Goal: Task Accomplishment & Management: Manage account settings

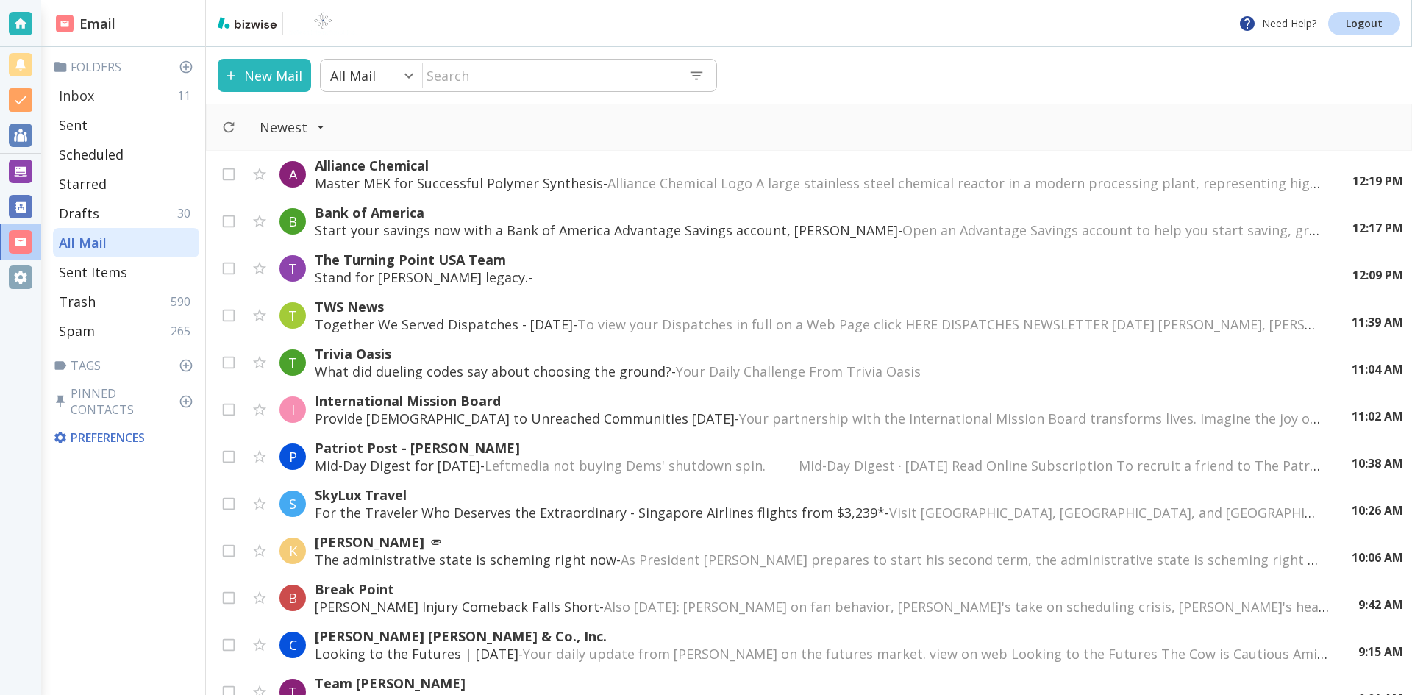
click at [104, 90] on div "Inbox 11" at bounding box center [126, 95] width 146 height 29
type input "0"
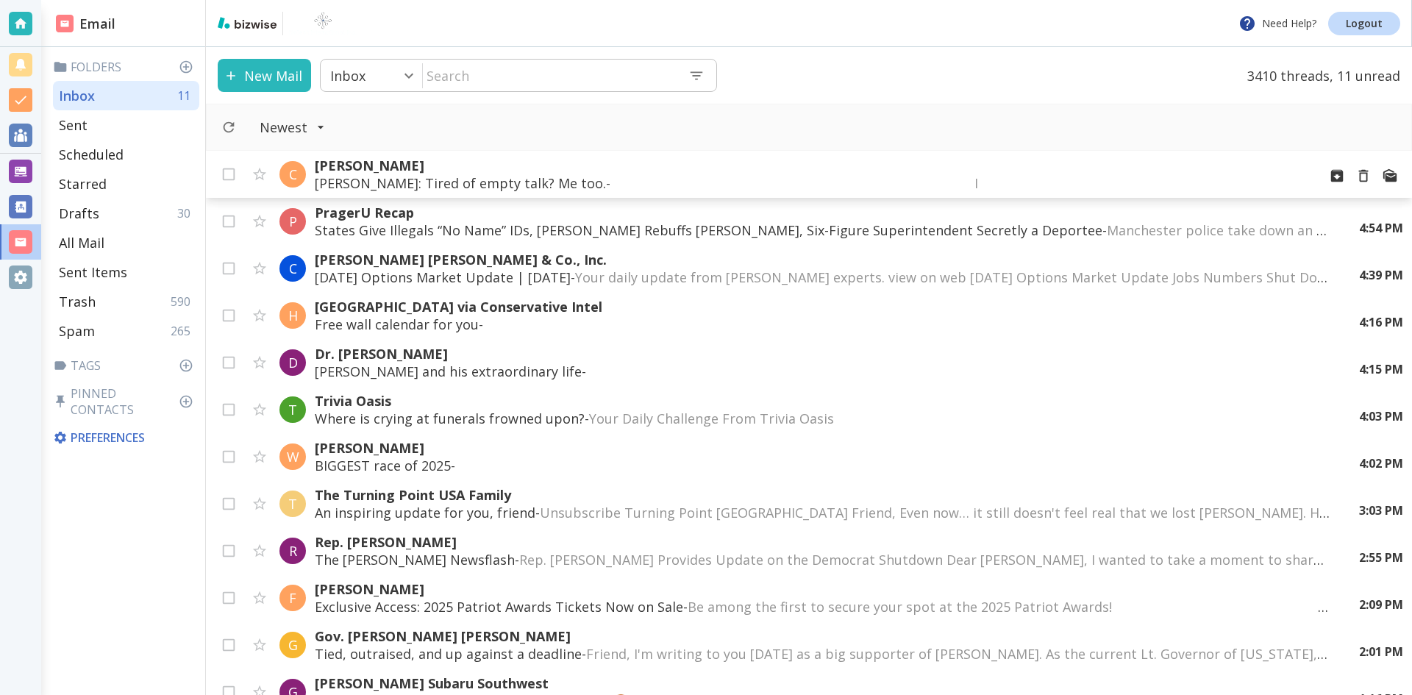
click at [399, 163] on p "[PERSON_NAME]" at bounding box center [810, 166] width 991 height 18
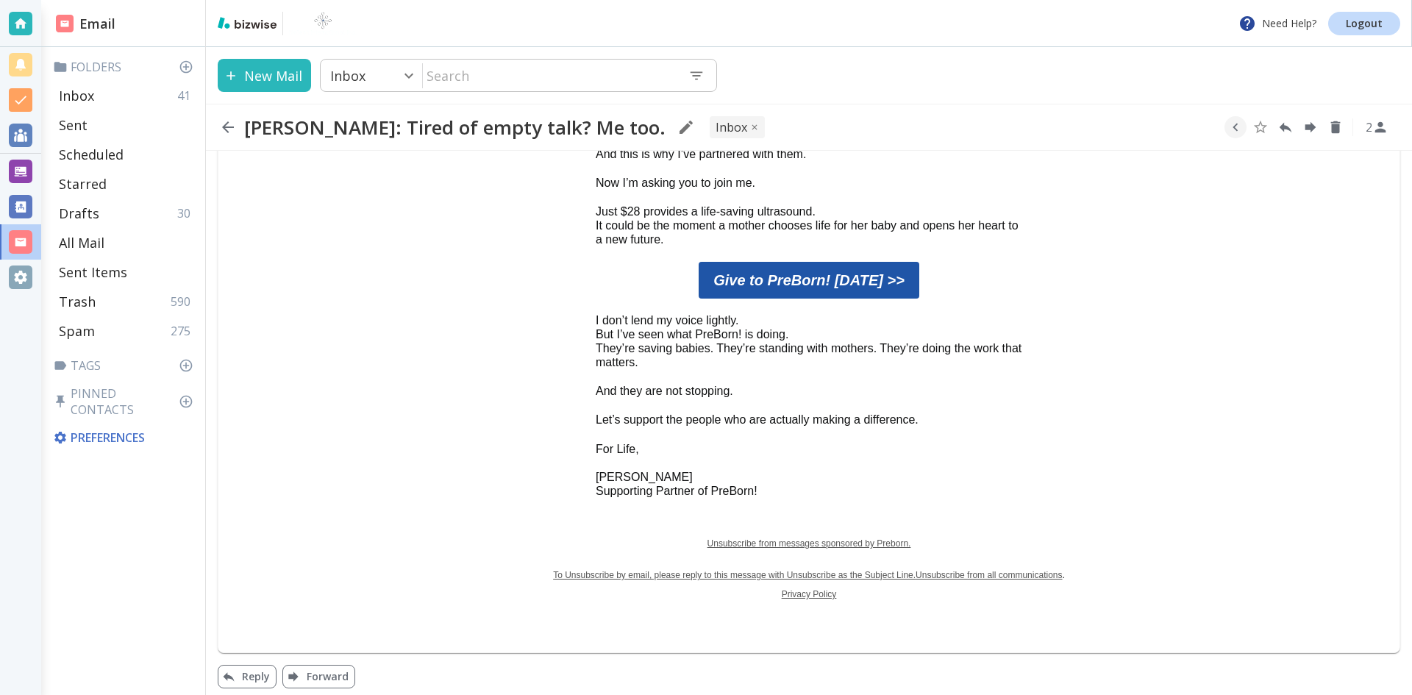
scroll to position [809, 0]
click at [229, 124] on icon "button" at bounding box center [228, 127] width 18 height 18
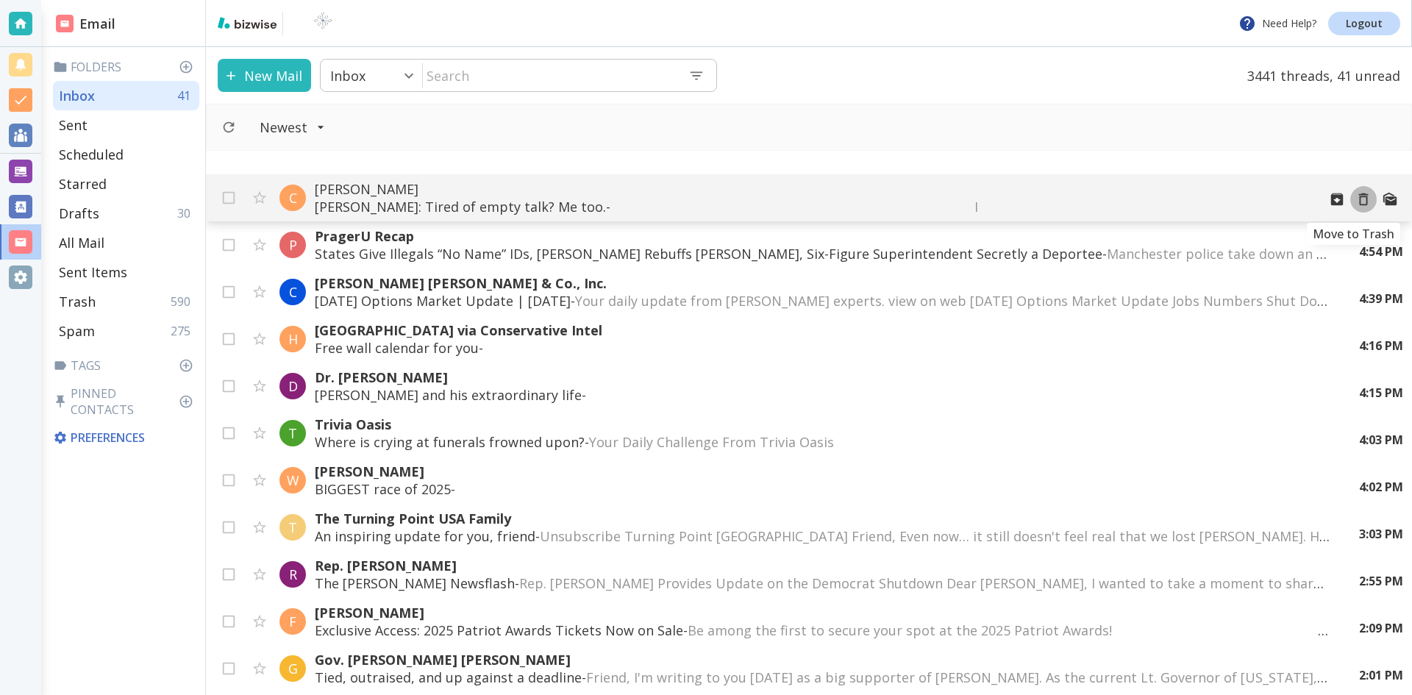
click at [1356, 198] on icon "Move to Trash" at bounding box center [1364, 199] width 16 height 16
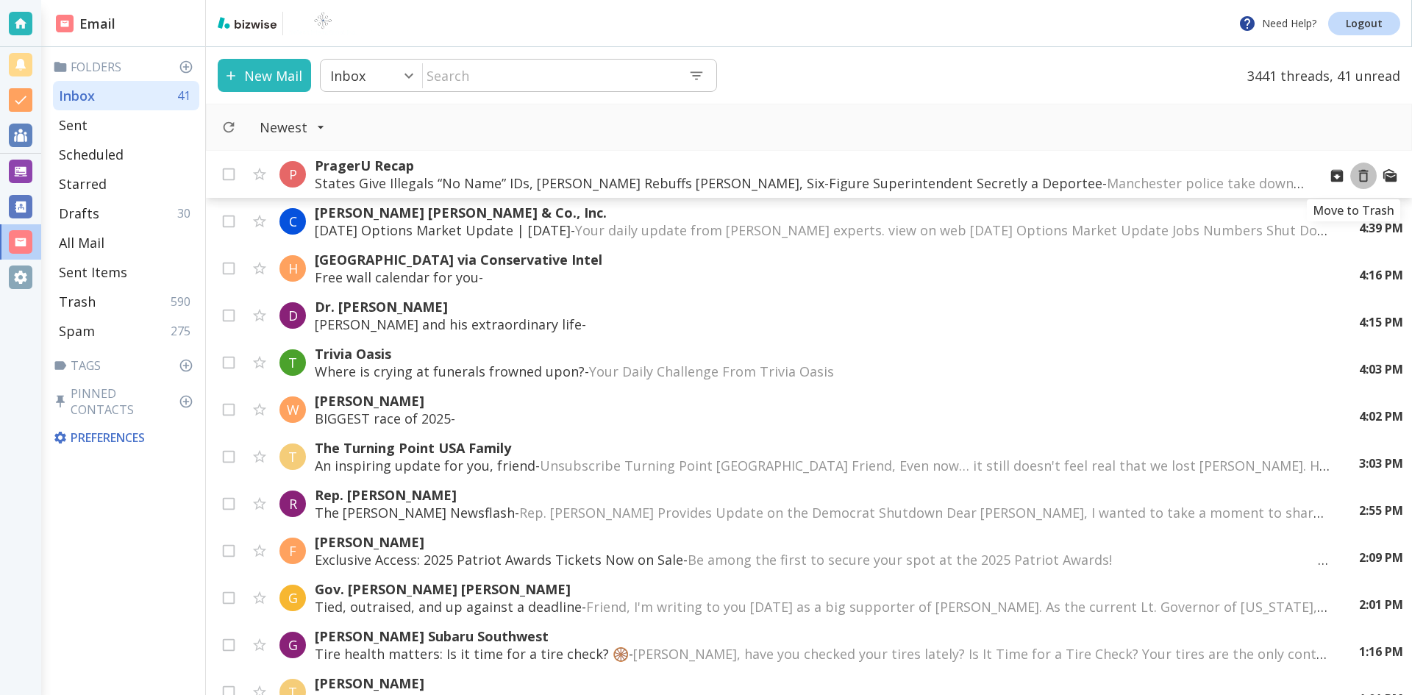
click at [1359, 174] on icon "Move to Trash" at bounding box center [1364, 176] width 10 height 13
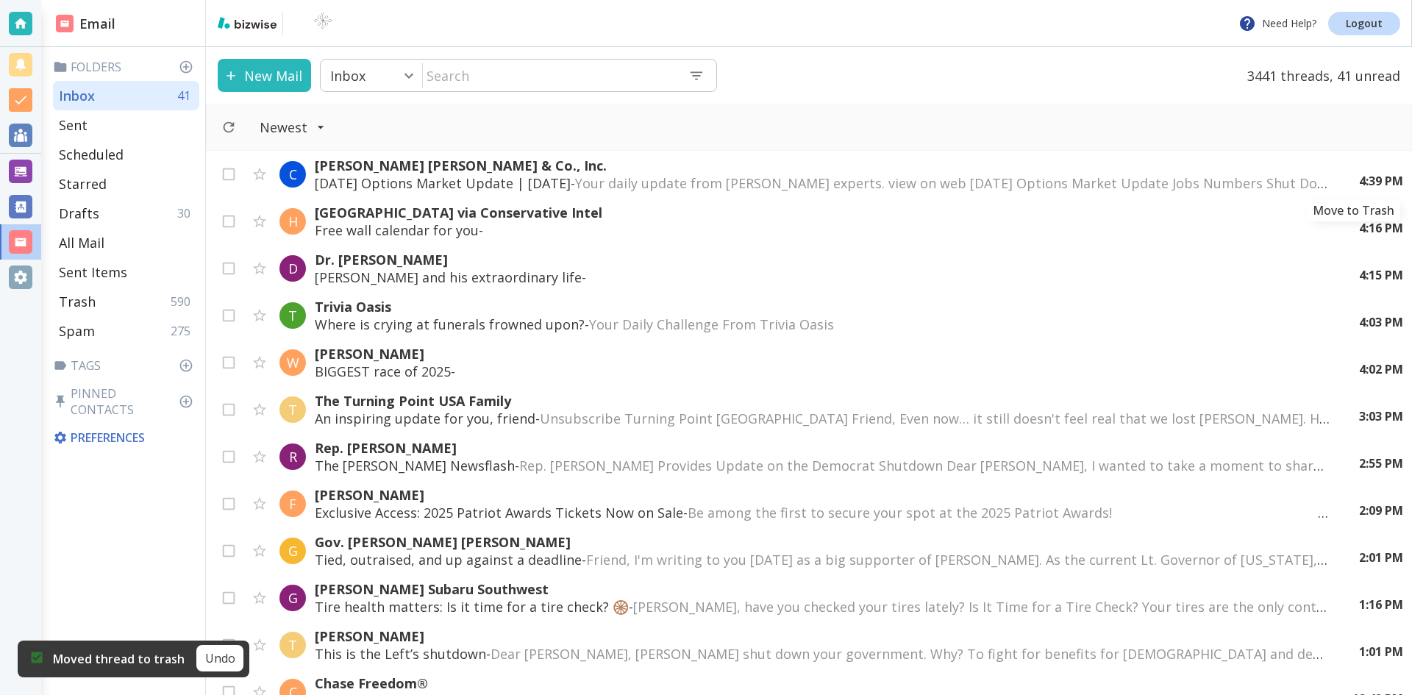
click at [0, 0] on icon "Move to Trash" at bounding box center [0, 0] width 0 height 0
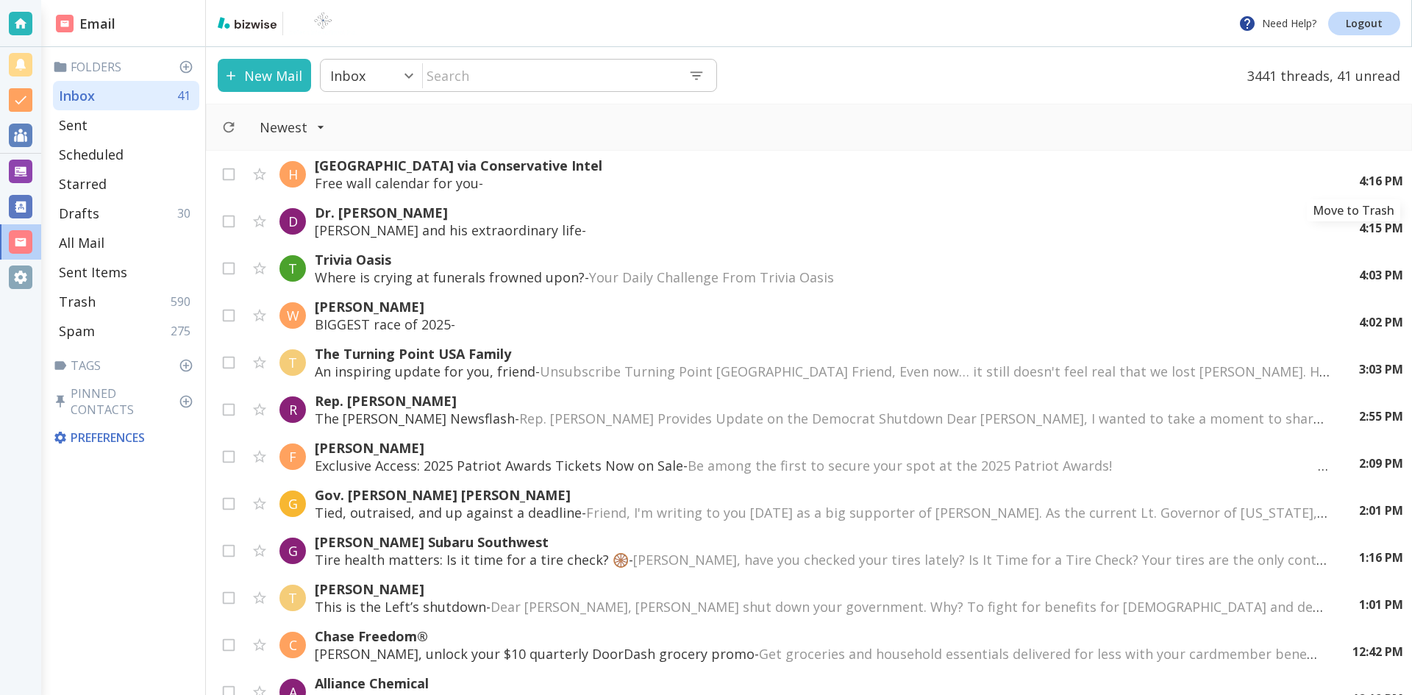
click at [0, 0] on icon "Move to Trash" at bounding box center [0, 0] width 0 height 0
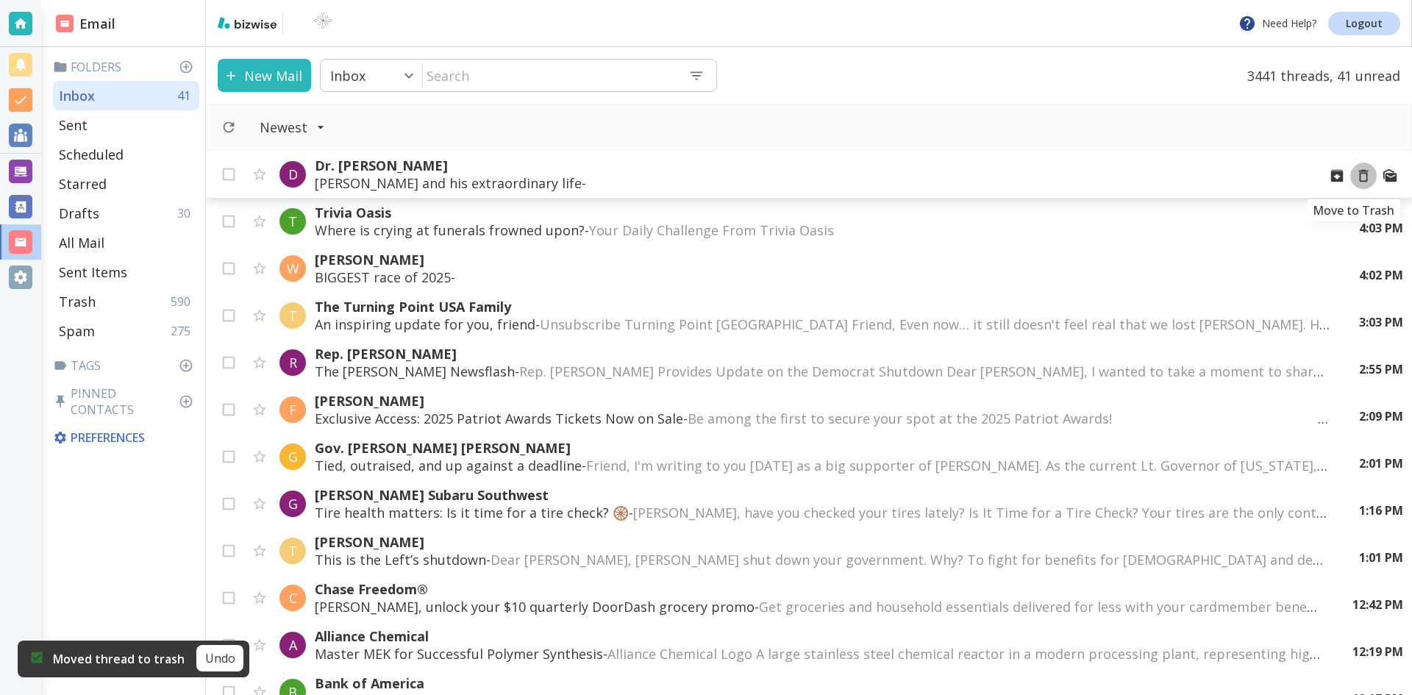
click at [1356, 175] on icon "Move to Trash" at bounding box center [1364, 176] width 16 height 16
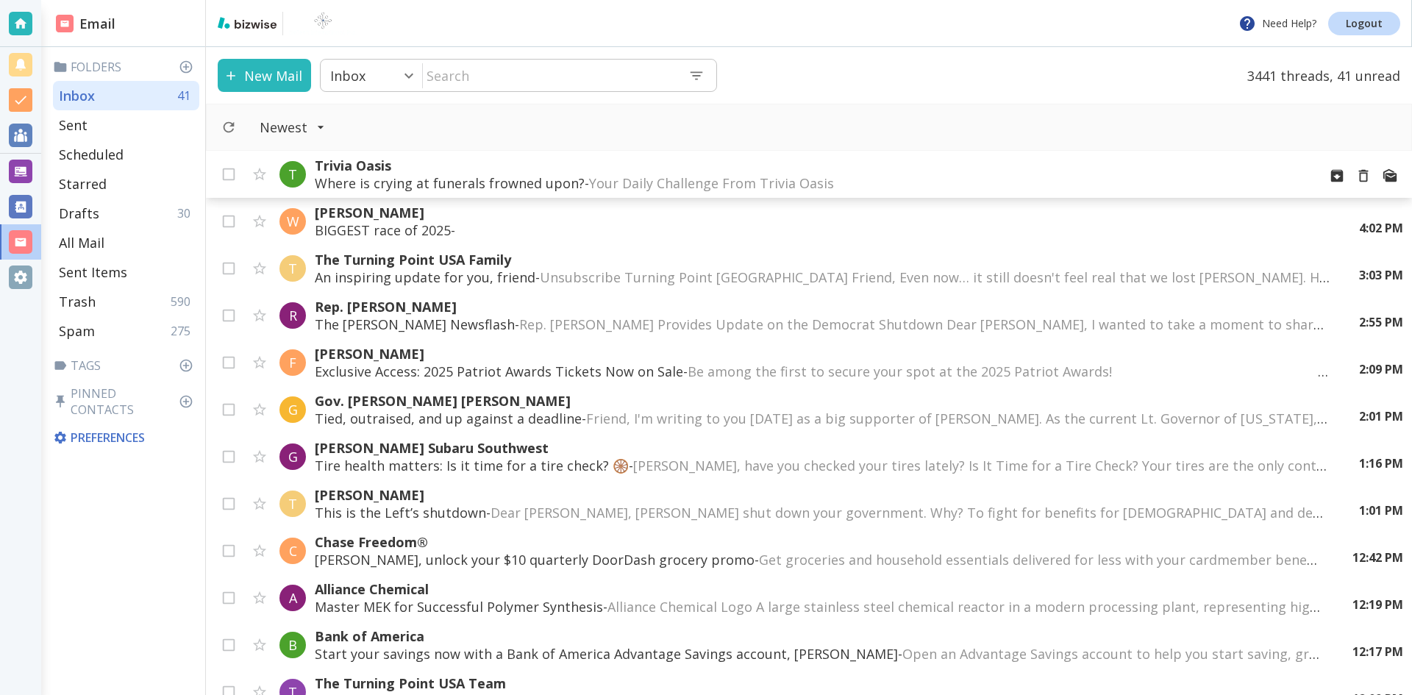
click at [691, 179] on span "Your Daily Challenge From Trivia Oasis ‌ ‌ ‌ ‌ ‌ ‌ ‌ ‌ ‌ ‌ ‌ ‌ ‌ ‌ ‌ ‌ ‌ ‌ ‌ ‌ …" at bounding box center [860, 183] width 543 height 18
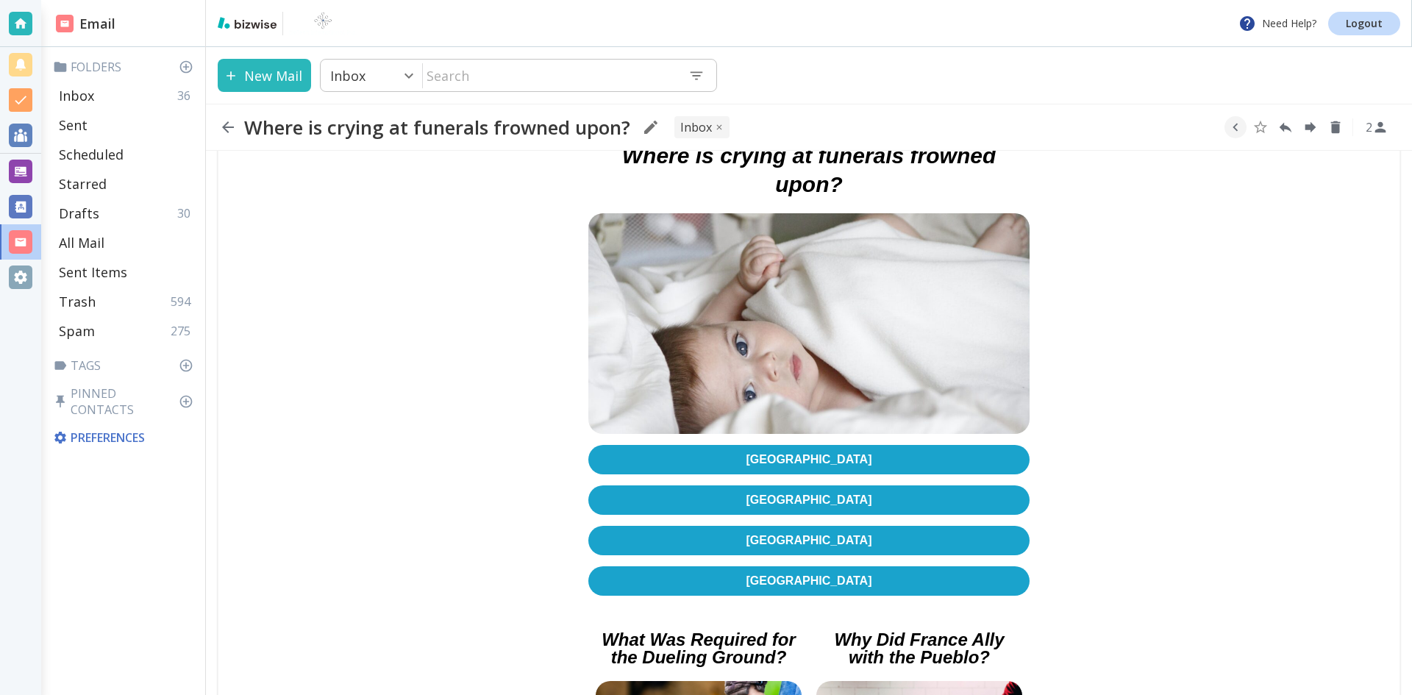
scroll to position [441, 0]
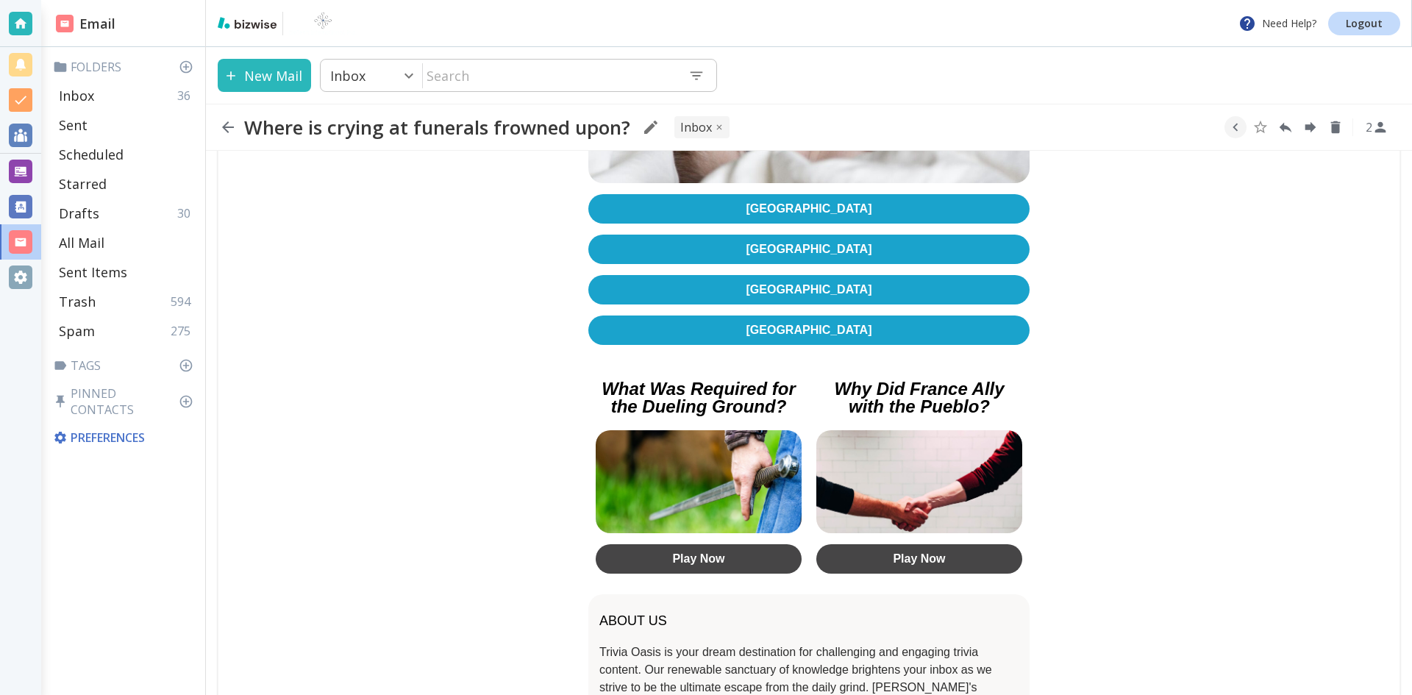
click at [805, 329] on link "[GEOGRAPHIC_DATA]" at bounding box center [808, 330] width 441 height 29
click at [229, 124] on icon "button" at bounding box center [228, 127] width 18 height 18
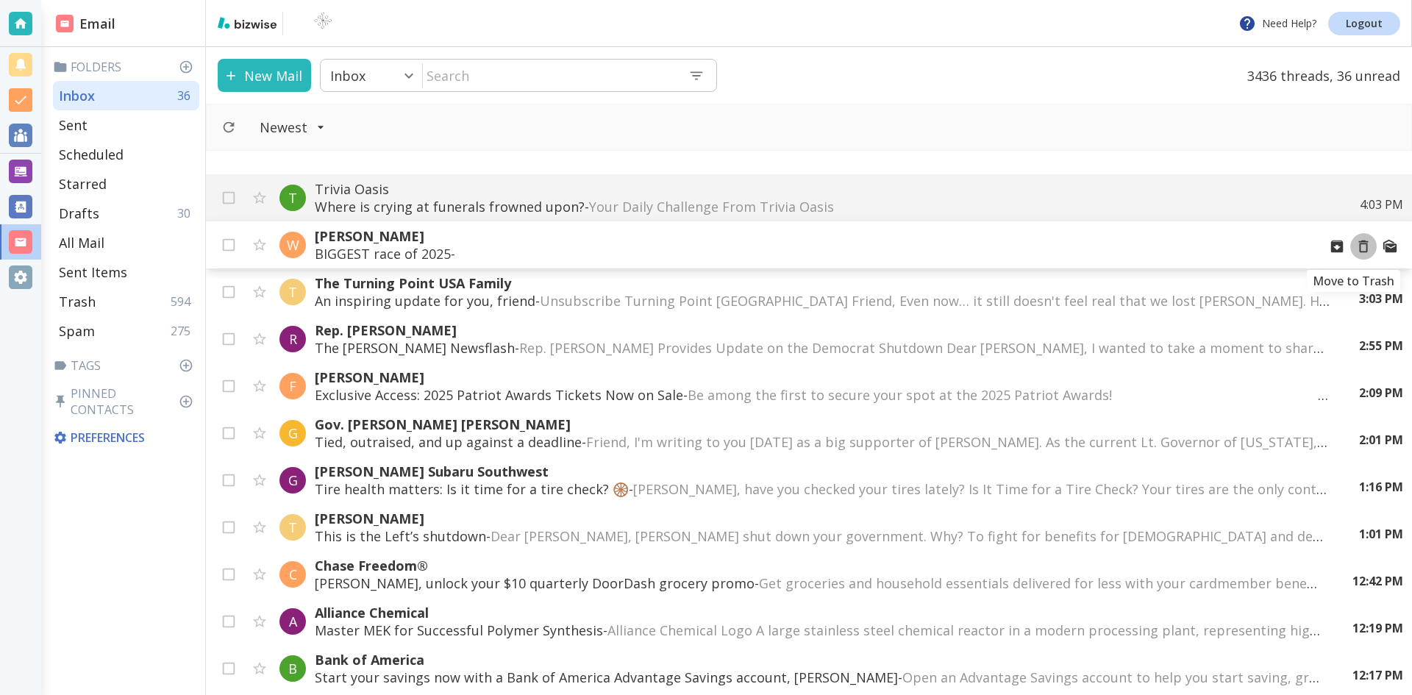
click at [1356, 247] on icon "Move to Trash" at bounding box center [1364, 246] width 16 height 16
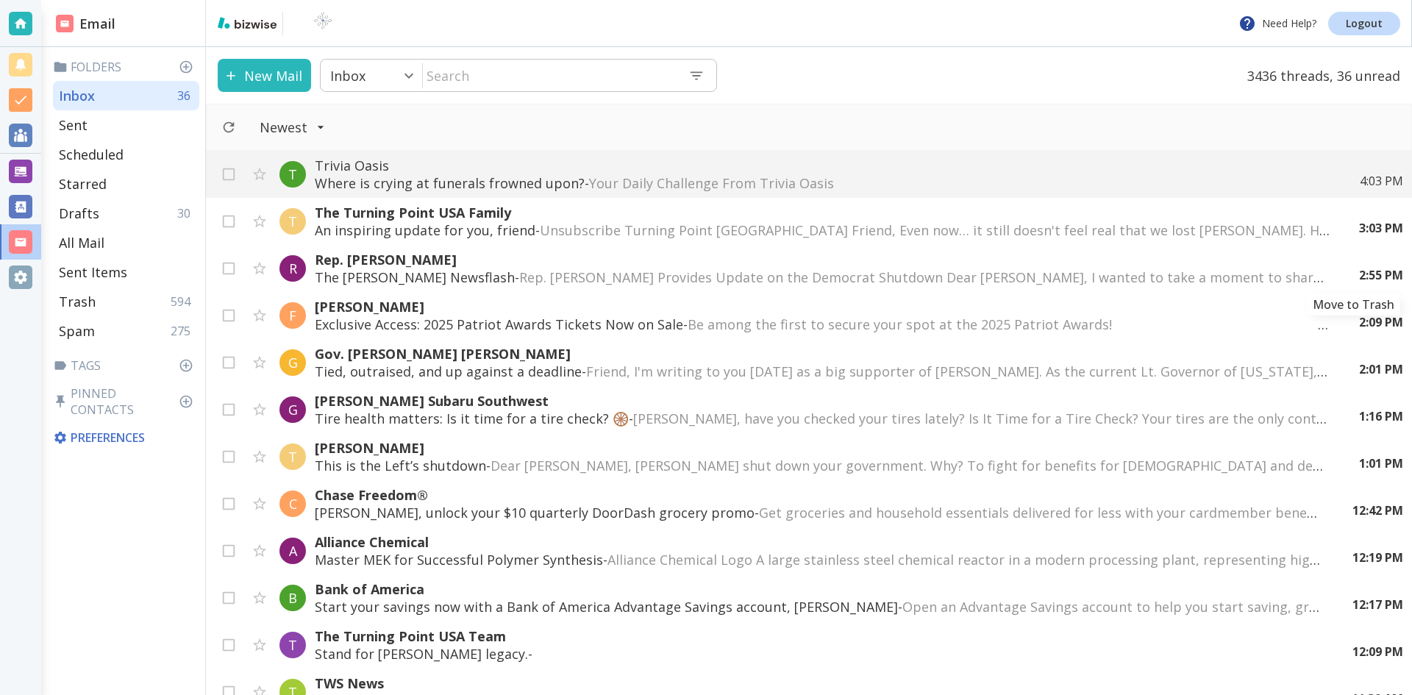
click at [0, 0] on icon "Move to Trash" at bounding box center [0, 0] width 0 height 0
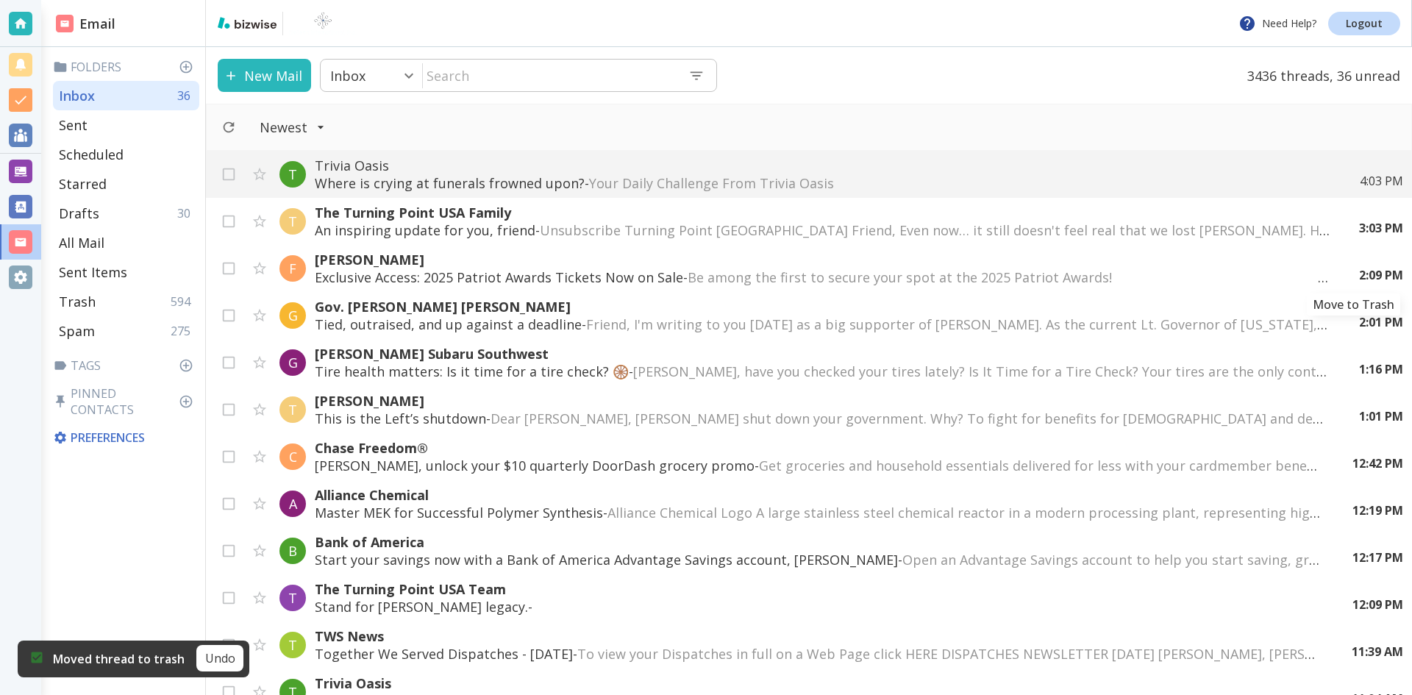
click at [0, 0] on icon "Move to Trash" at bounding box center [0, 0] width 0 height 0
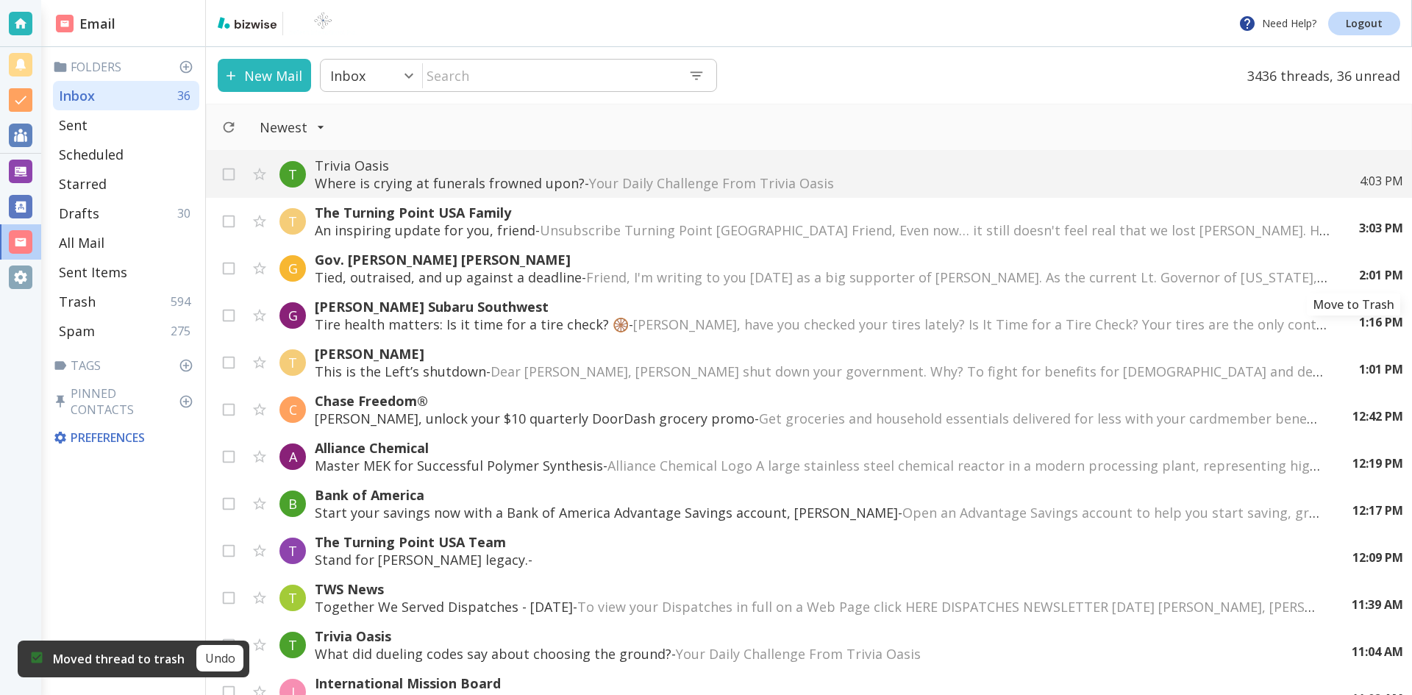
click at [0, 0] on icon "Move to Trash" at bounding box center [0, 0] width 0 height 0
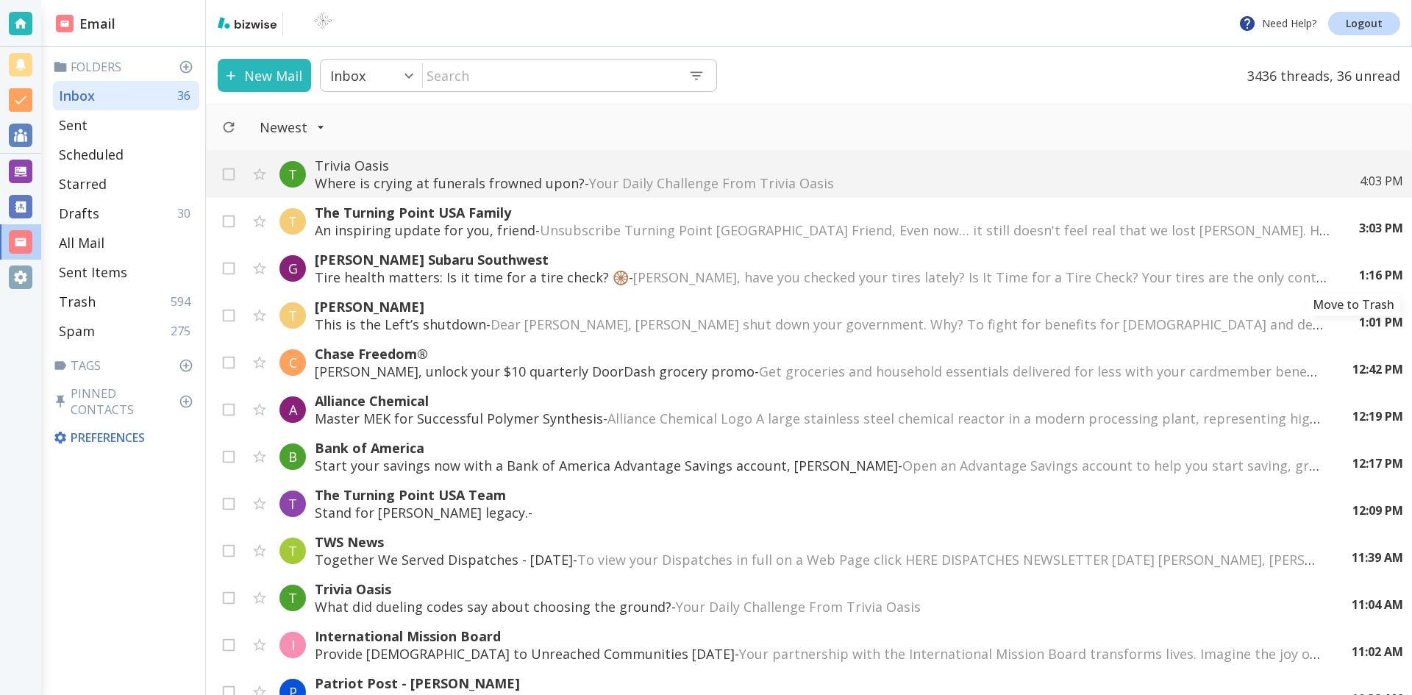
click at [0, 0] on icon "Move to Trash" at bounding box center [0, 0] width 0 height 0
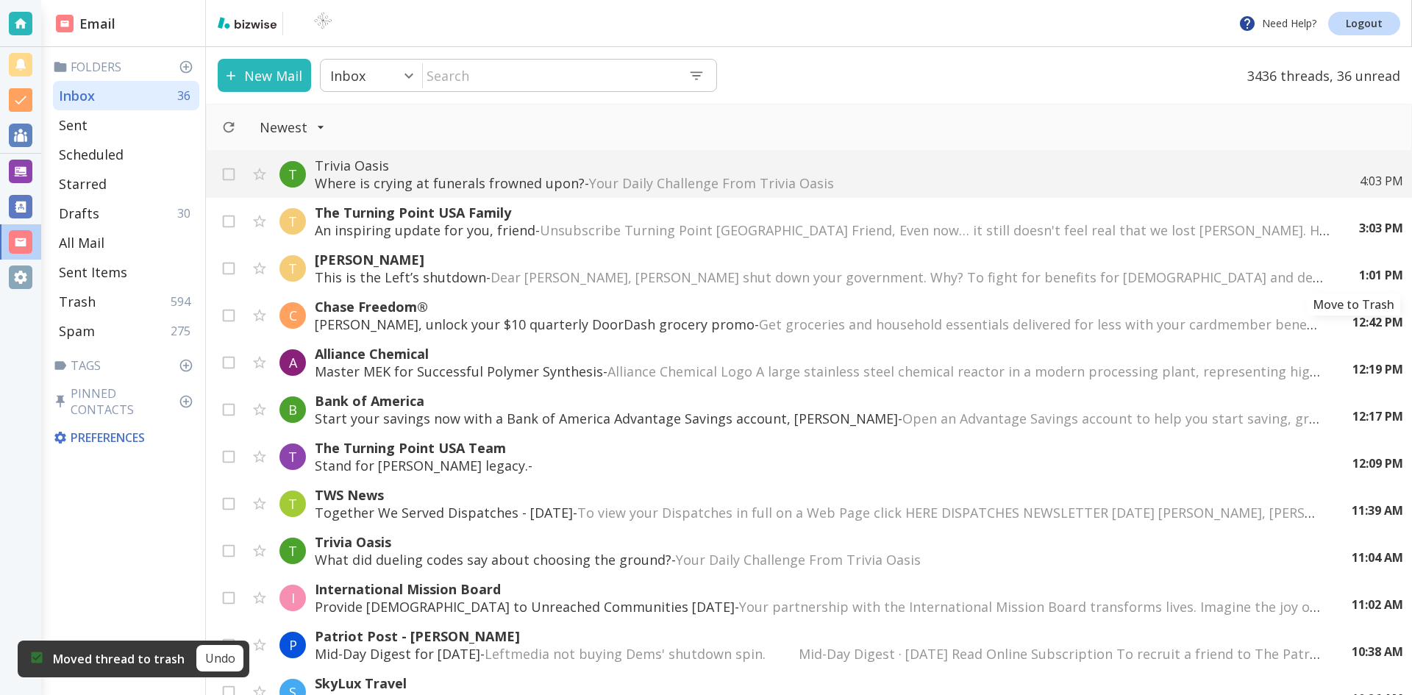
click at [0, 0] on icon "Move to Trash" at bounding box center [0, 0] width 0 height 0
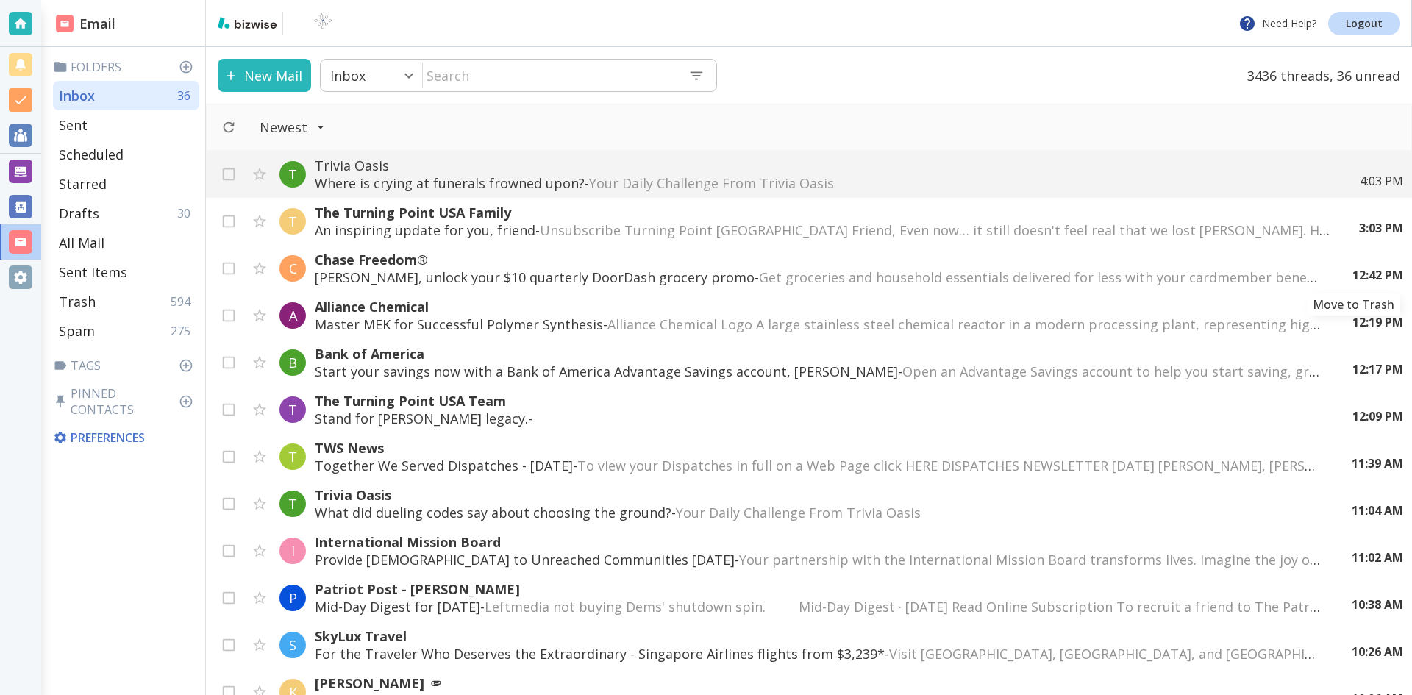
click at [0, 0] on icon "Move to Trash" at bounding box center [0, 0] width 0 height 0
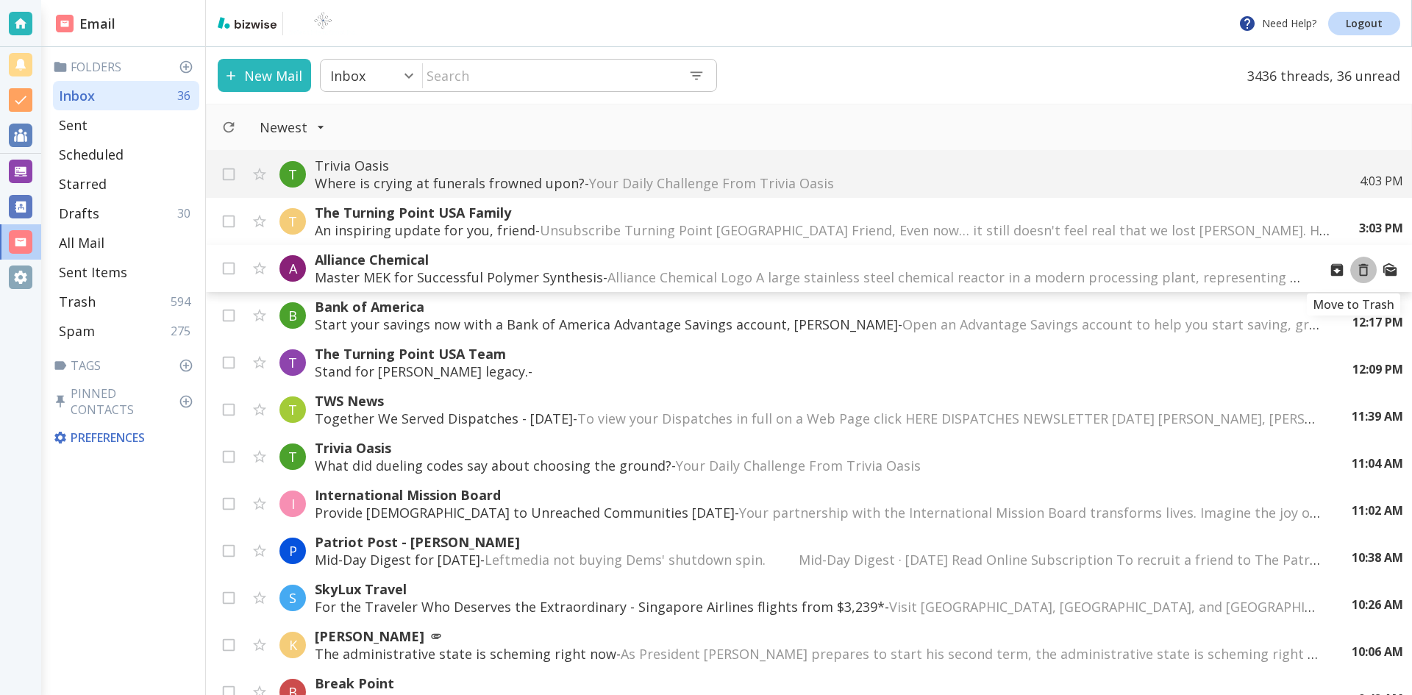
click at [1359, 268] on icon "Move to Trash" at bounding box center [1364, 270] width 10 height 13
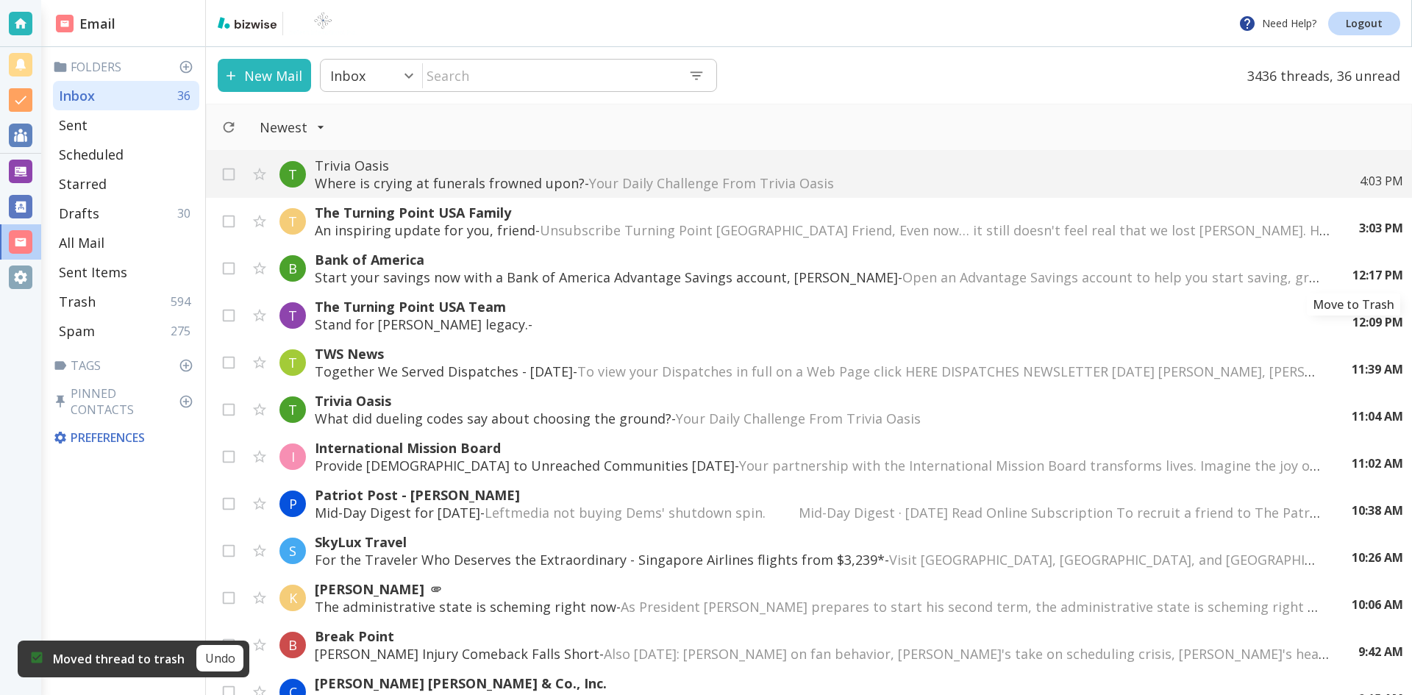
click at [0, 0] on icon "Move to Trash" at bounding box center [0, 0] width 0 height 0
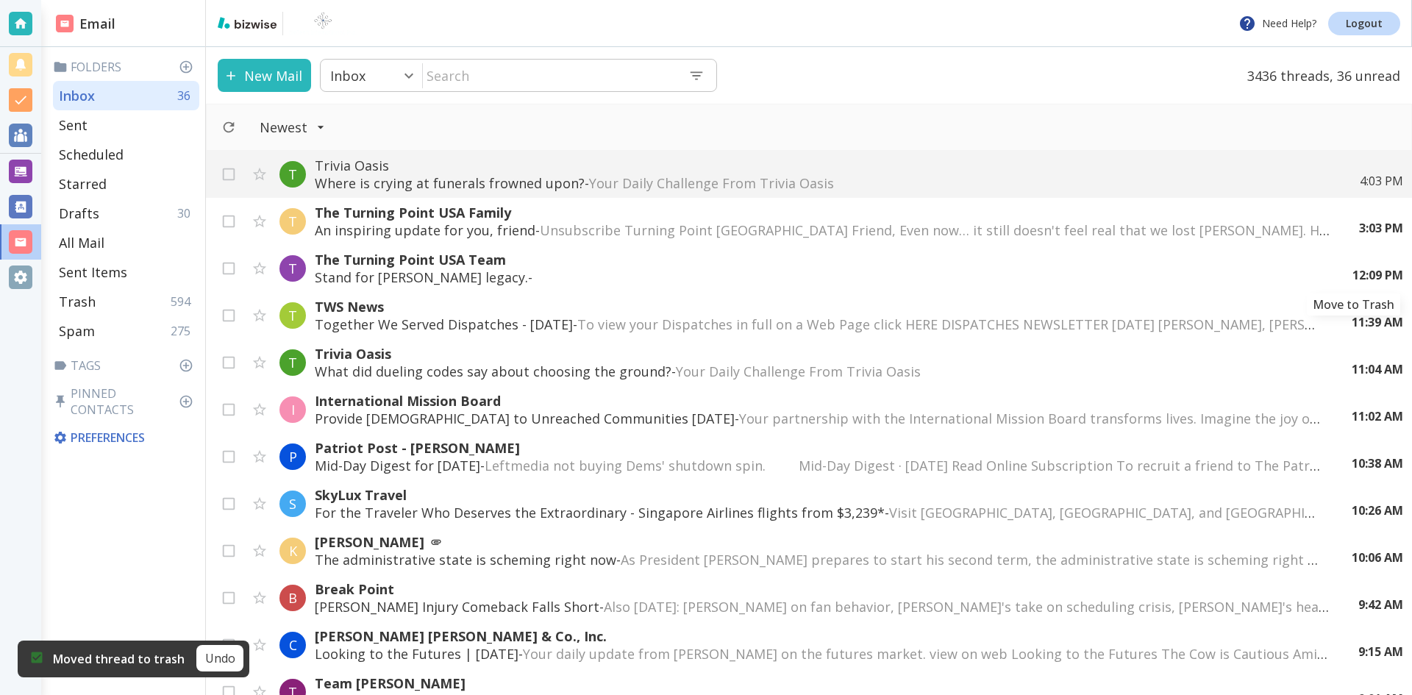
click at [0, 0] on icon "Move to Trash" at bounding box center [0, 0] width 0 height 0
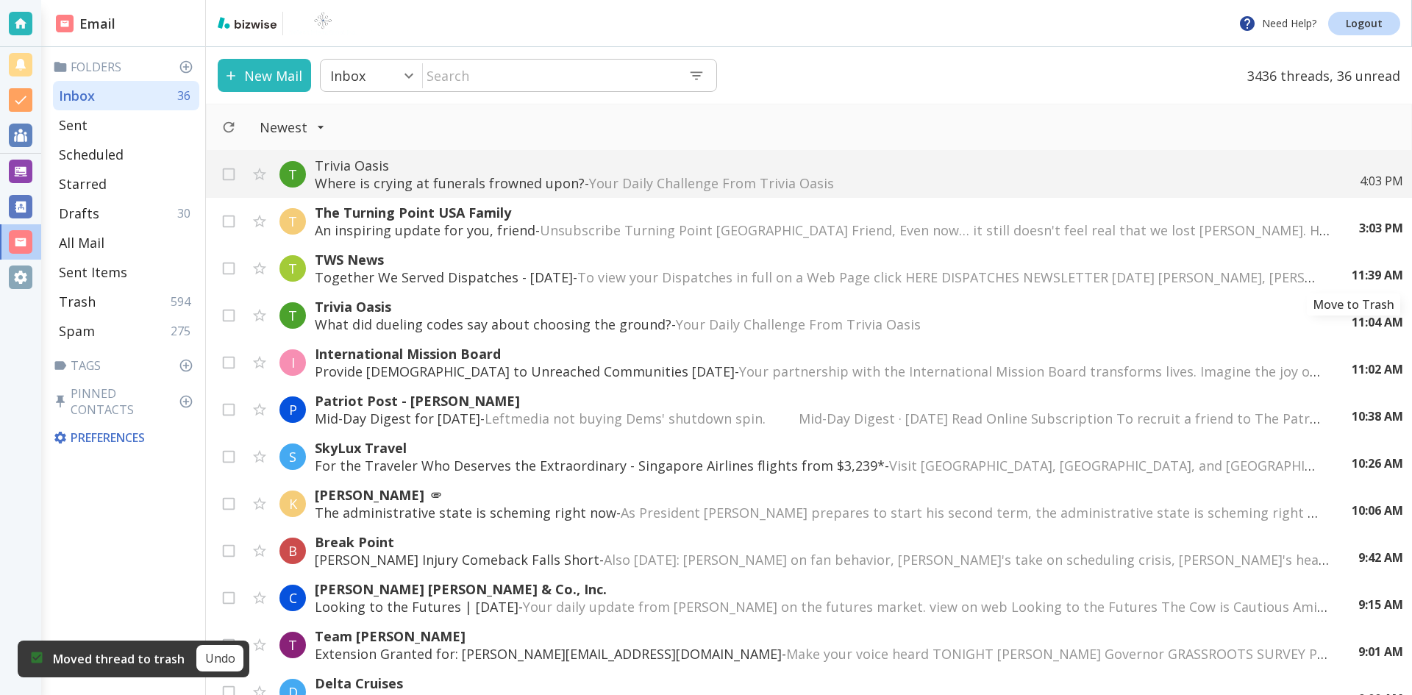
click at [0, 0] on icon "Move to Trash" at bounding box center [0, 0] width 0 height 0
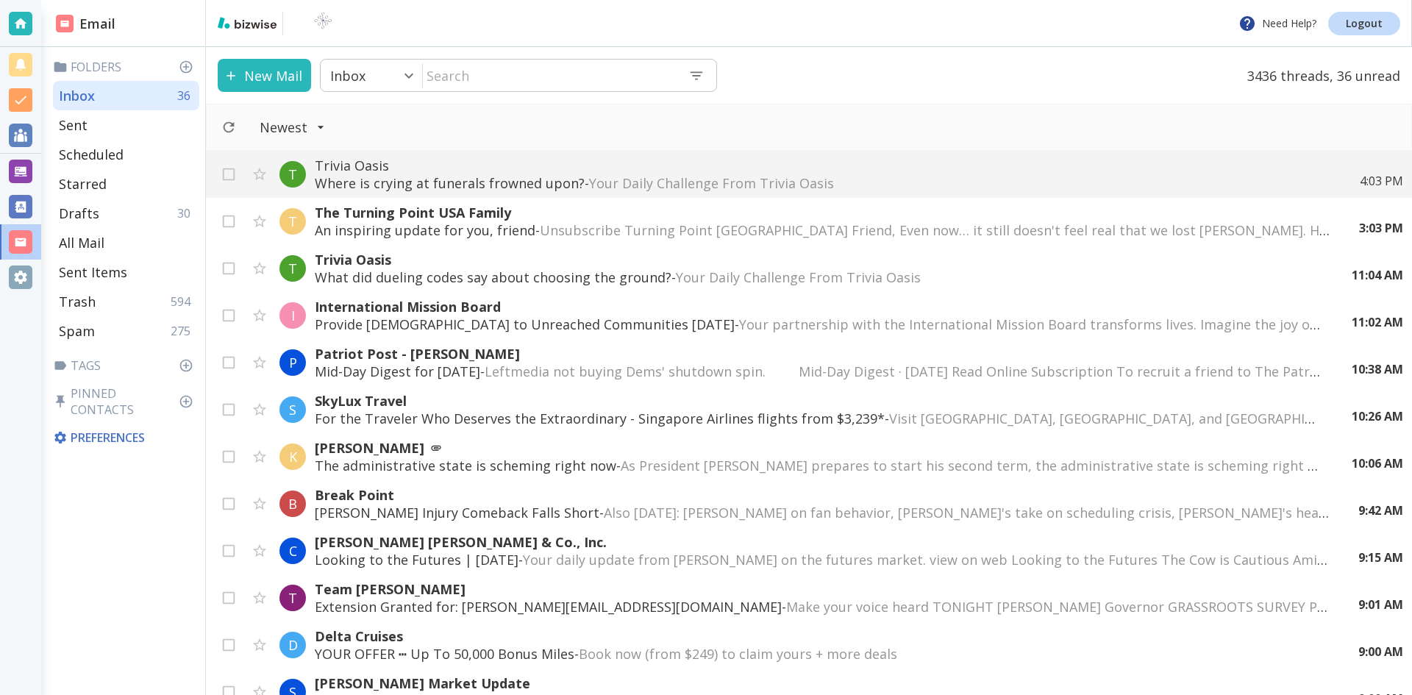
click at [1354, 268] on div "11:04 AM" at bounding box center [1371, 275] width 63 height 16
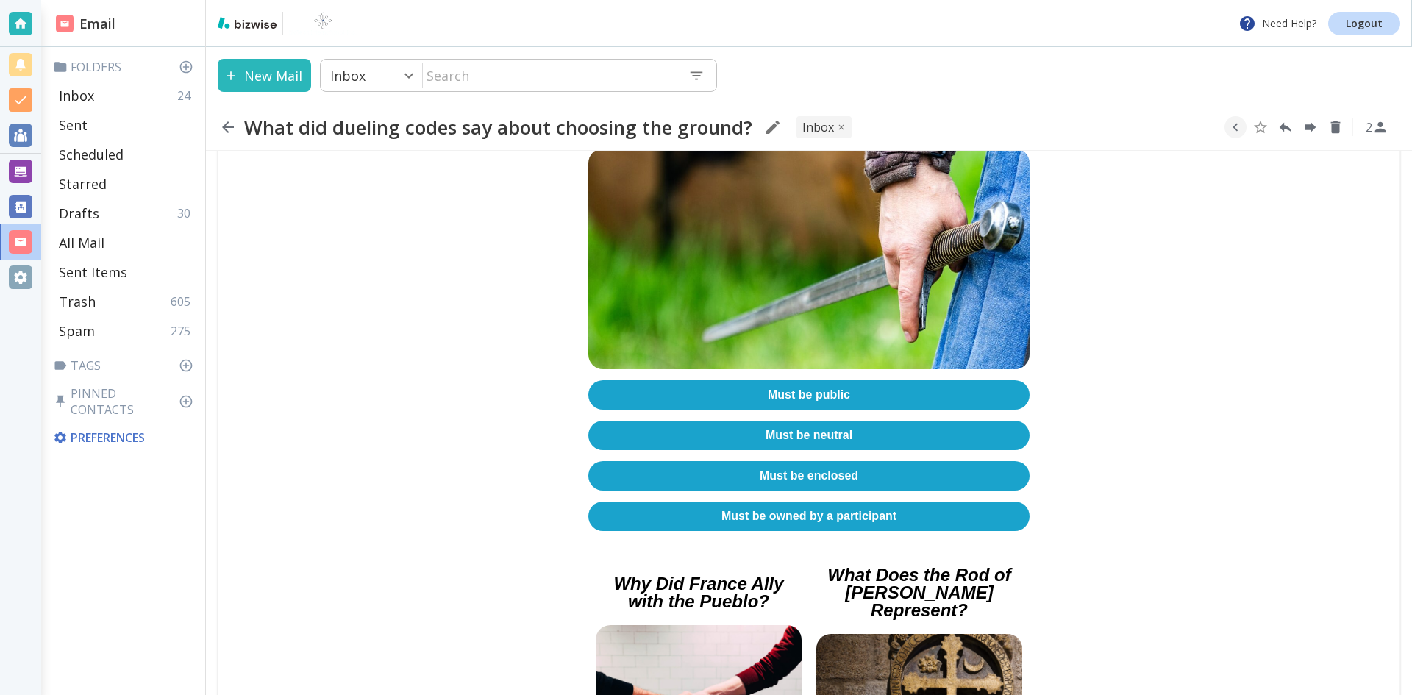
scroll to position [441, 0]
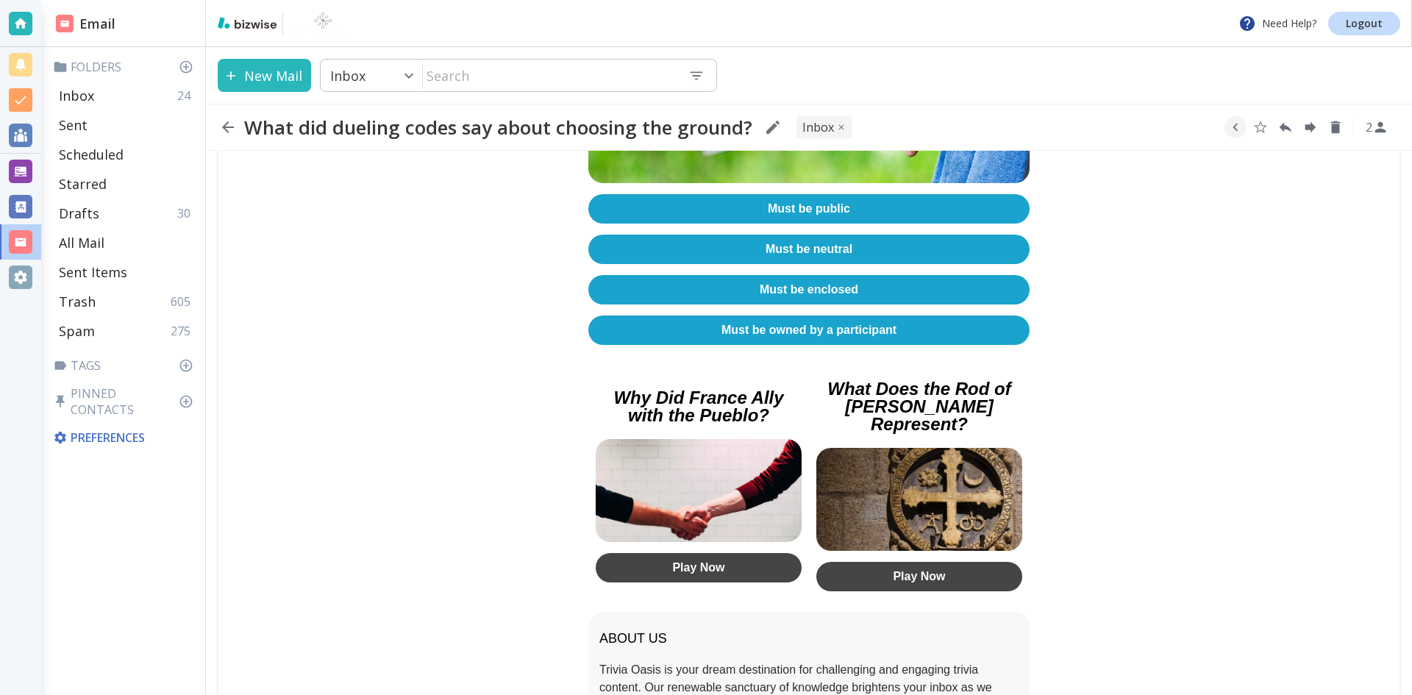
click at [824, 239] on link "Must be neutral" at bounding box center [808, 249] width 441 height 29
click at [225, 125] on icon "button" at bounding box center [228, 127] width 12 height 12
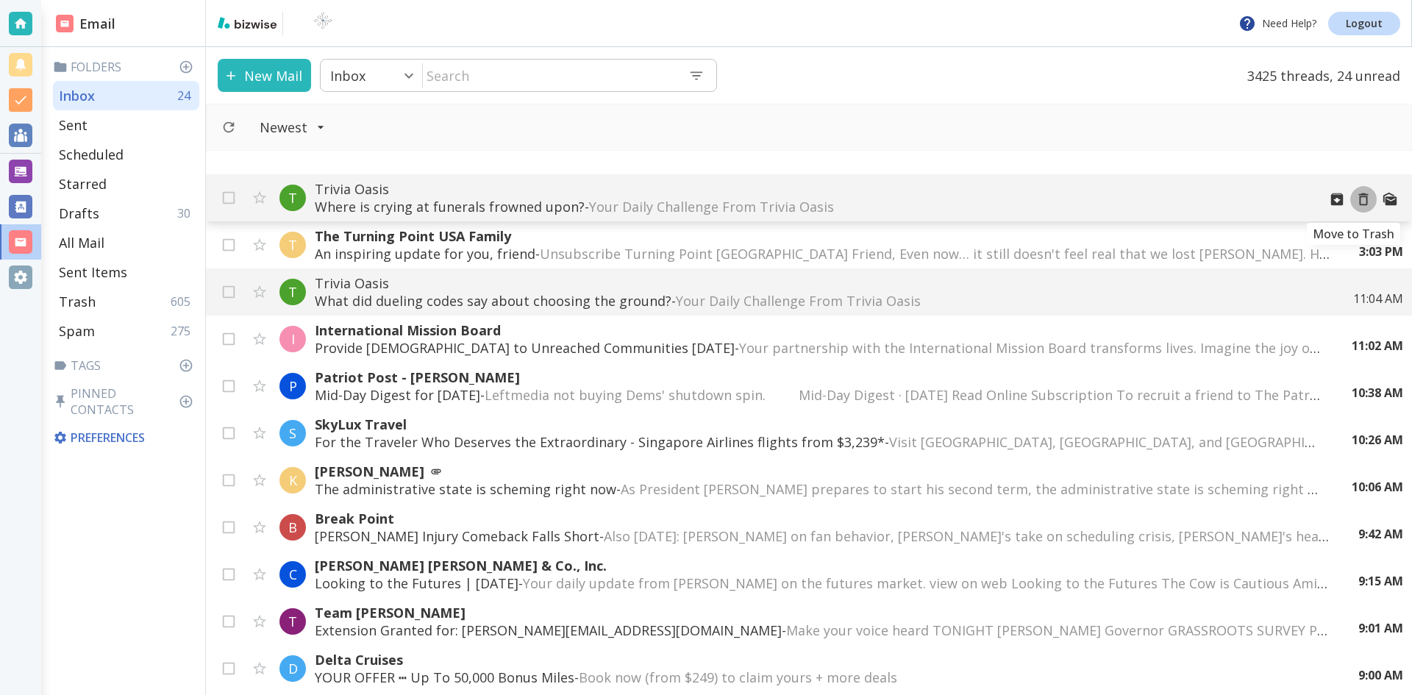
click at [1356, 198] on icon "Move to Trash" at bounding box center [1364, 199] width 16 height 16
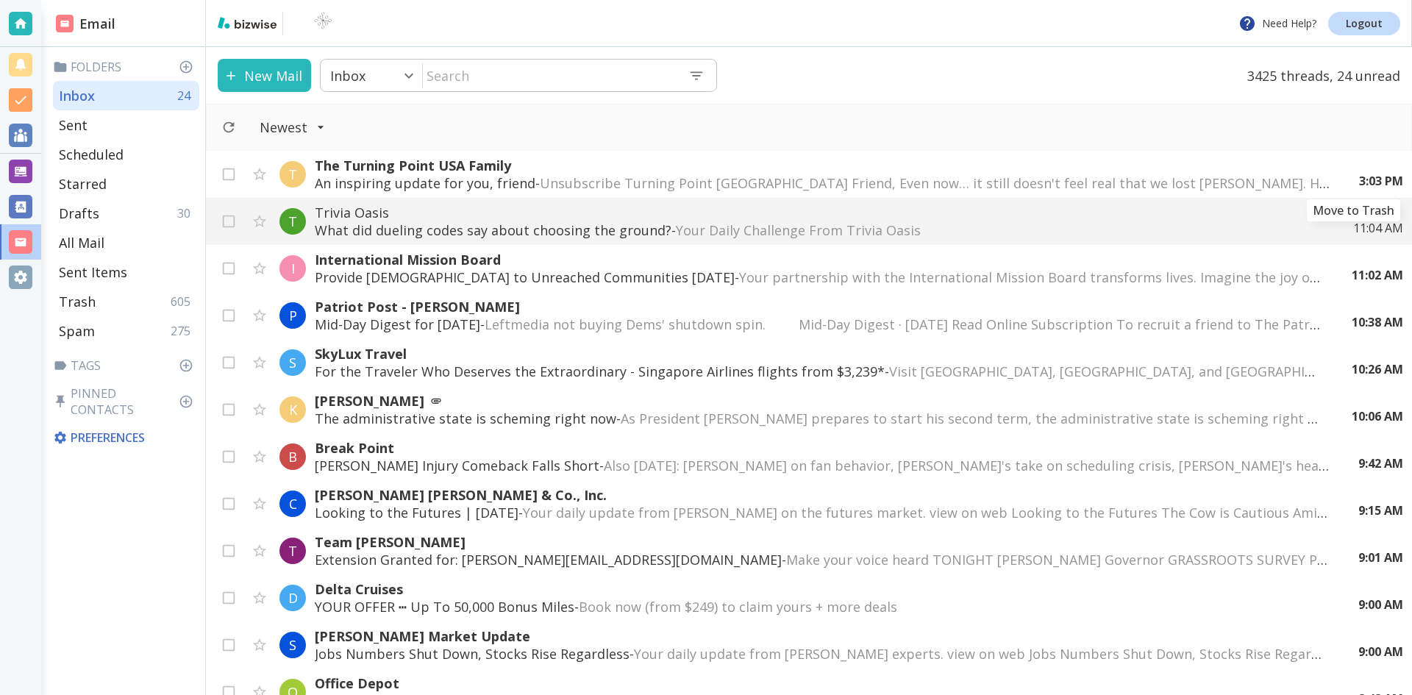
click at [0, 0] on icon "Move to Trash" at bounding box center [0, 0] width 0 height 0
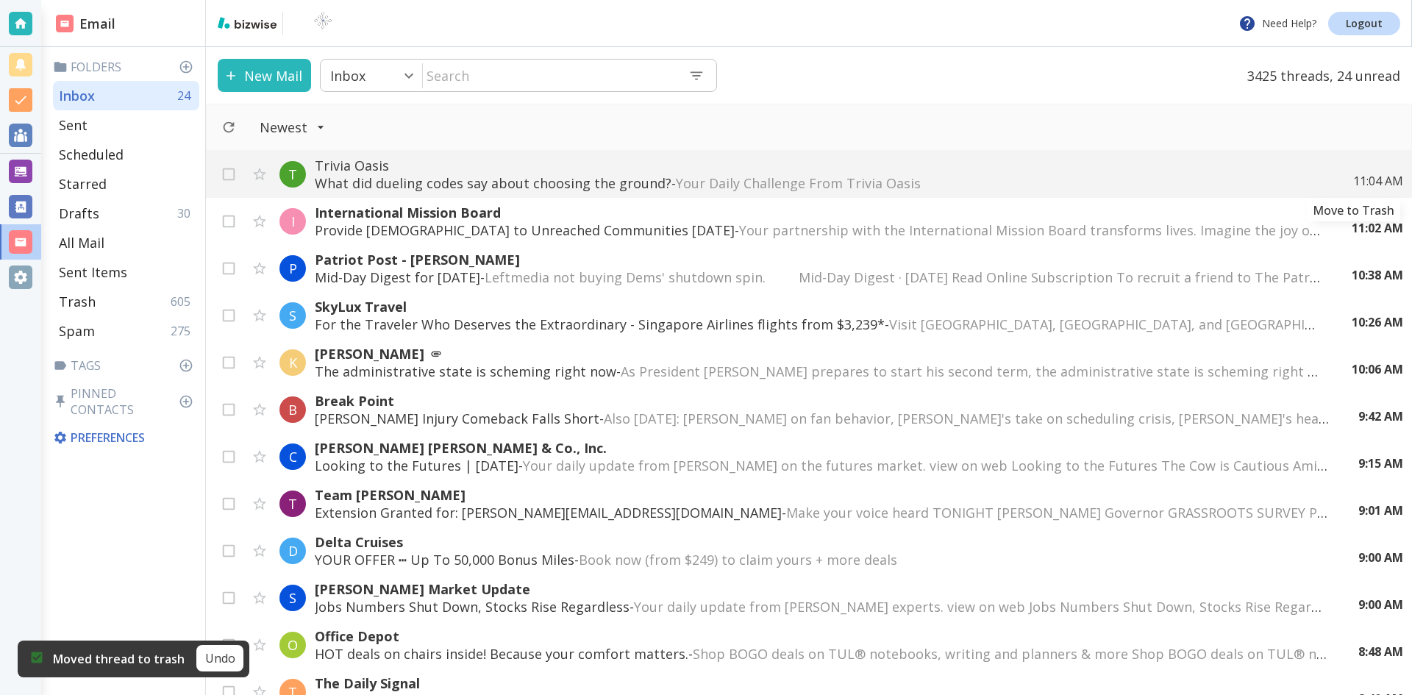
click at [0, 0] on icon "Move to Trash" at bounding box center [0, 0] width 0 height 0
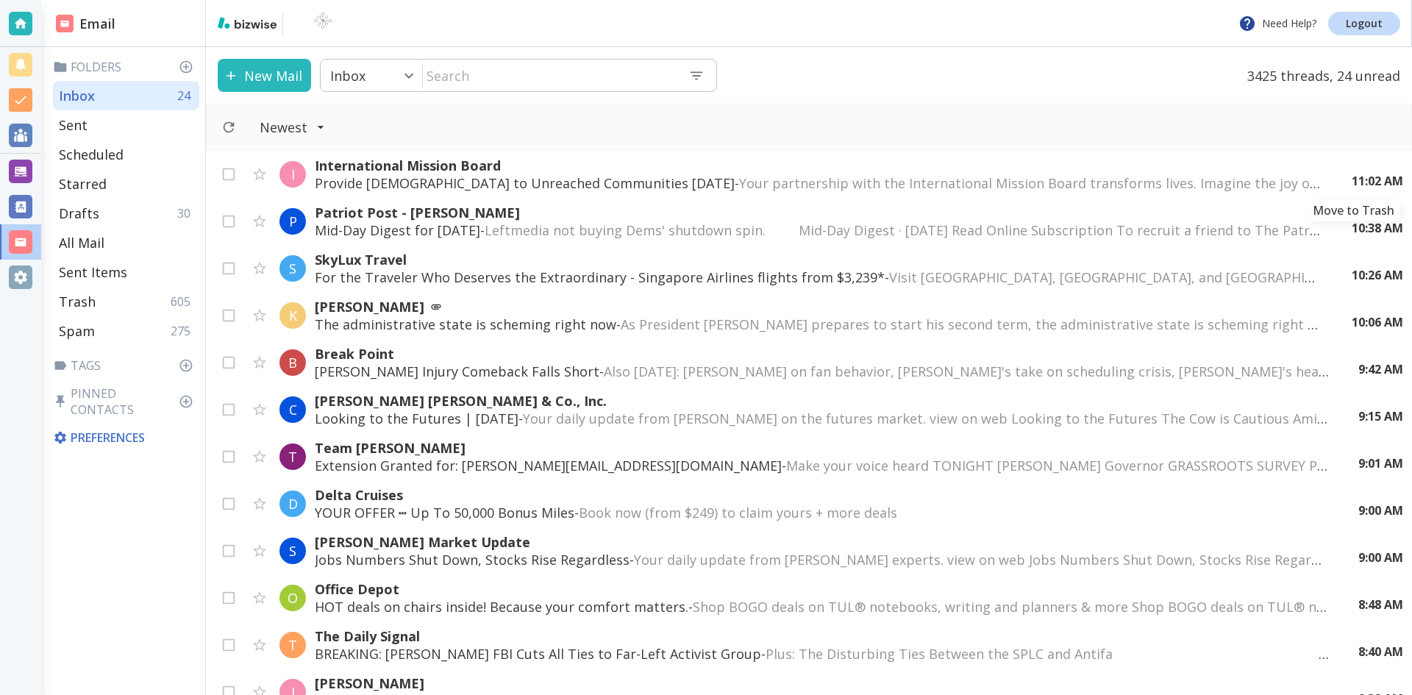
click at [1353, 174] on div "11:02 AM" at bounding box center [1371, 181] width 63 height 16
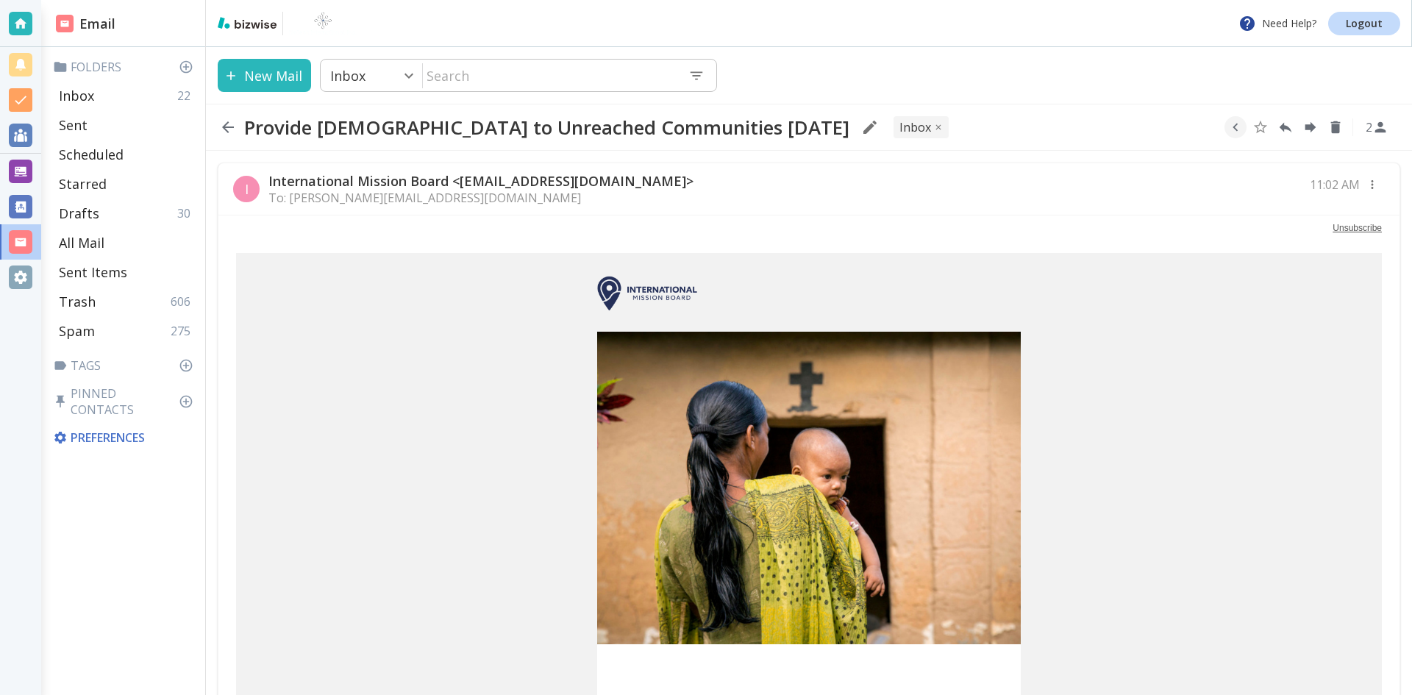
click at [227, 127] on icon "button" at bounding box center [228, 127] width 12 height 12
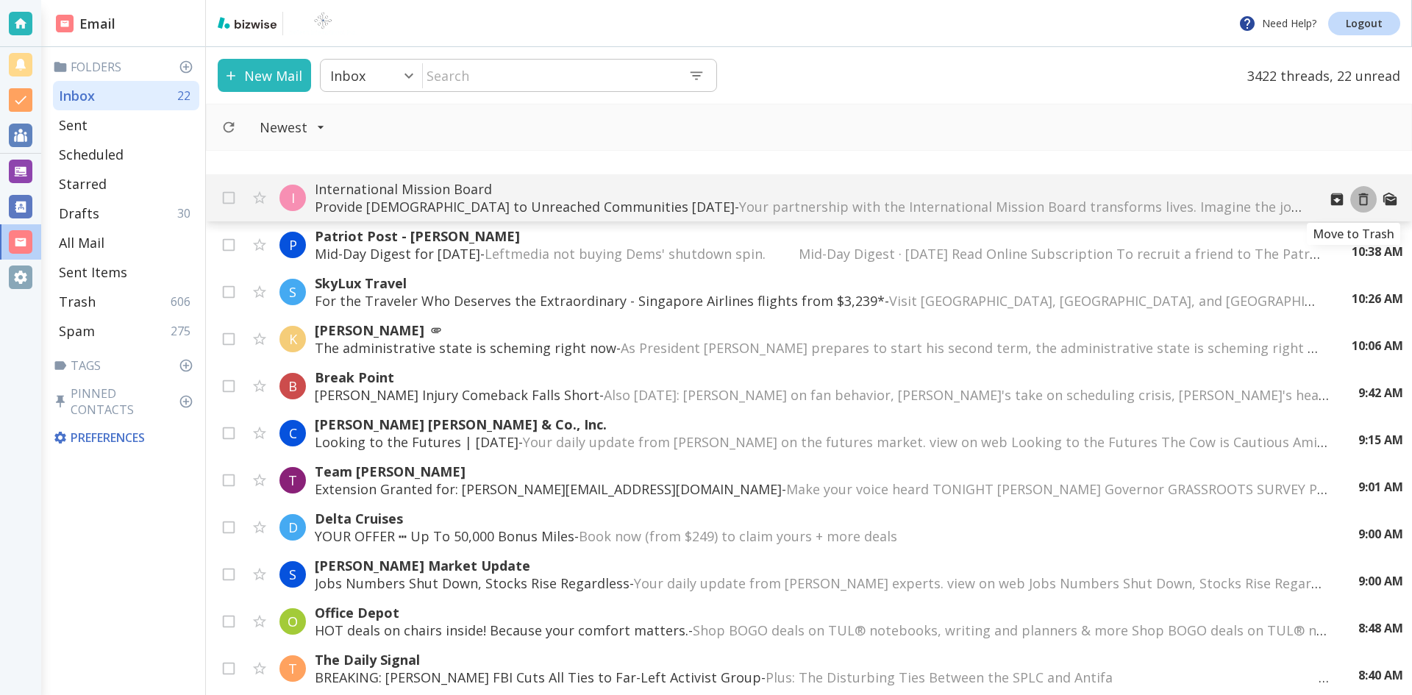
click at [1356, 200] on icon "Move to Trash" at bounding box center [1364, 199] width 16 height 16
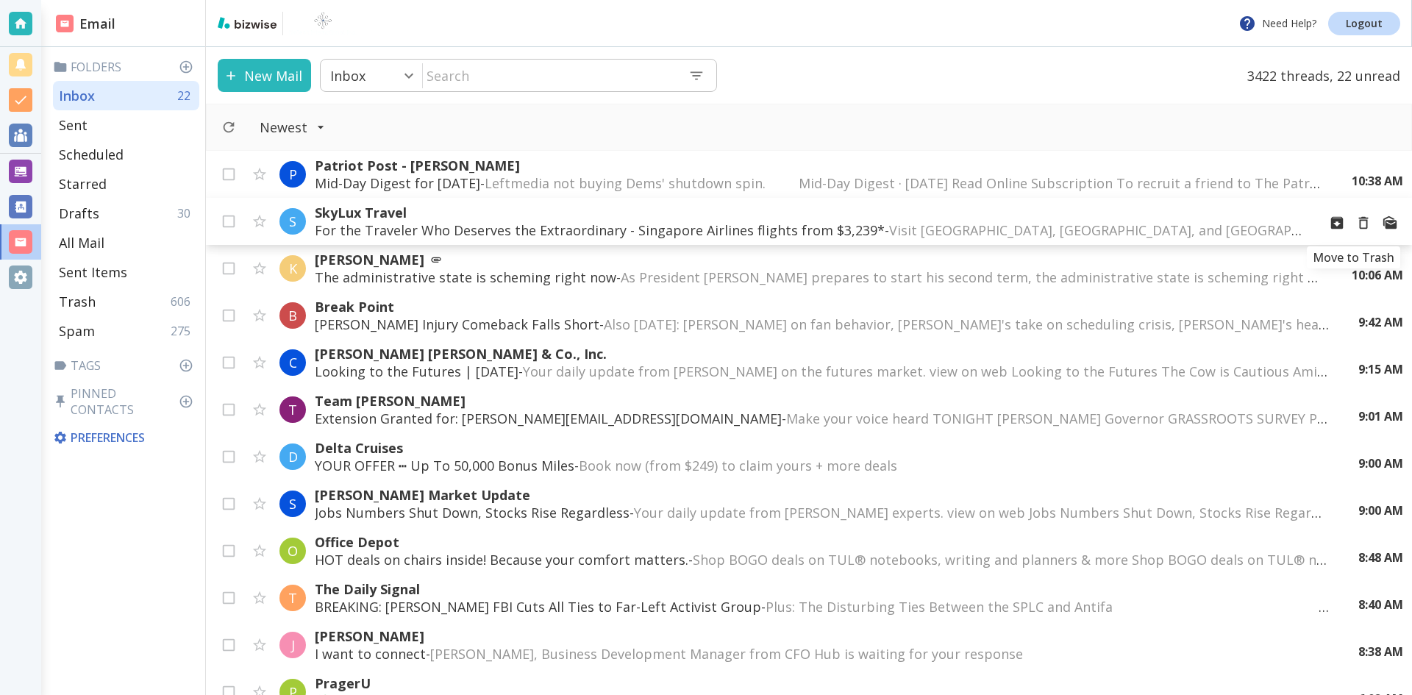
click at [1359, 220] on icon "Move to Trash" at bounding box center [1364, 223] width 10 height 13
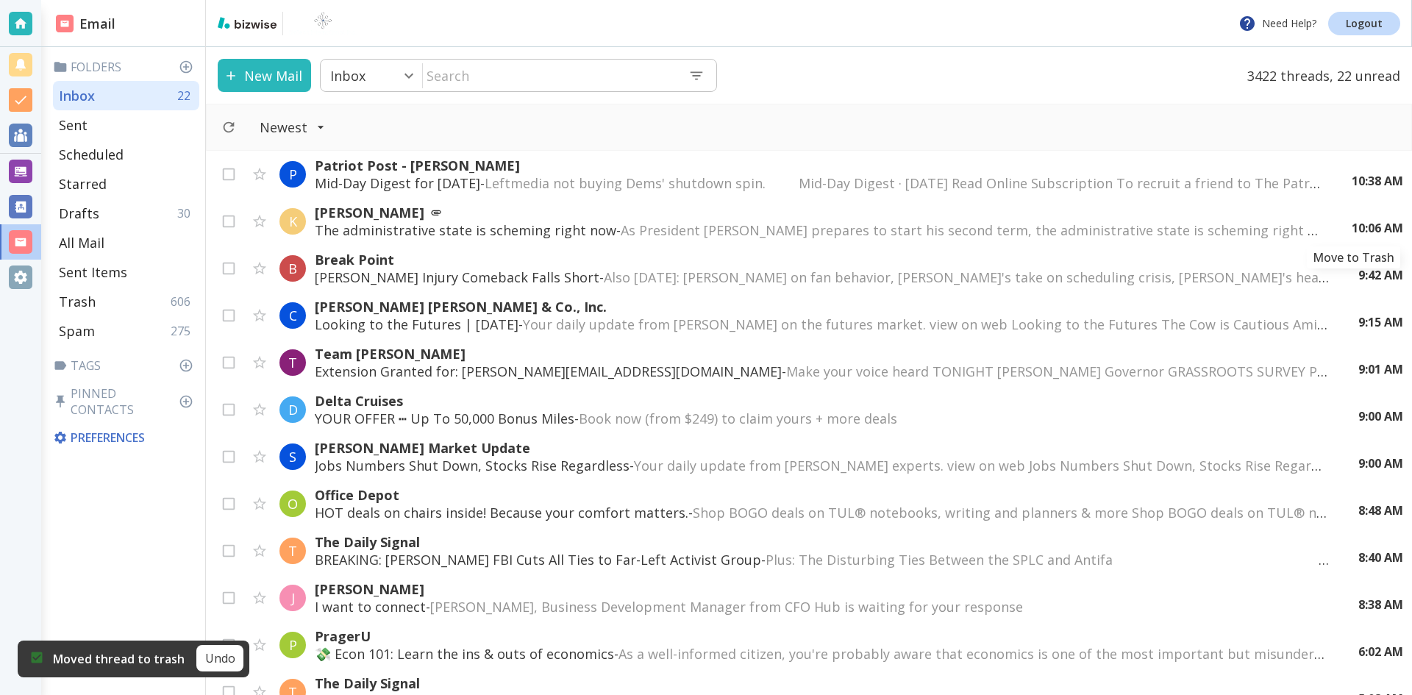
click at [0, 0] on icon "Move to Trash" at bounding box center [0, 0] width 0 height 0
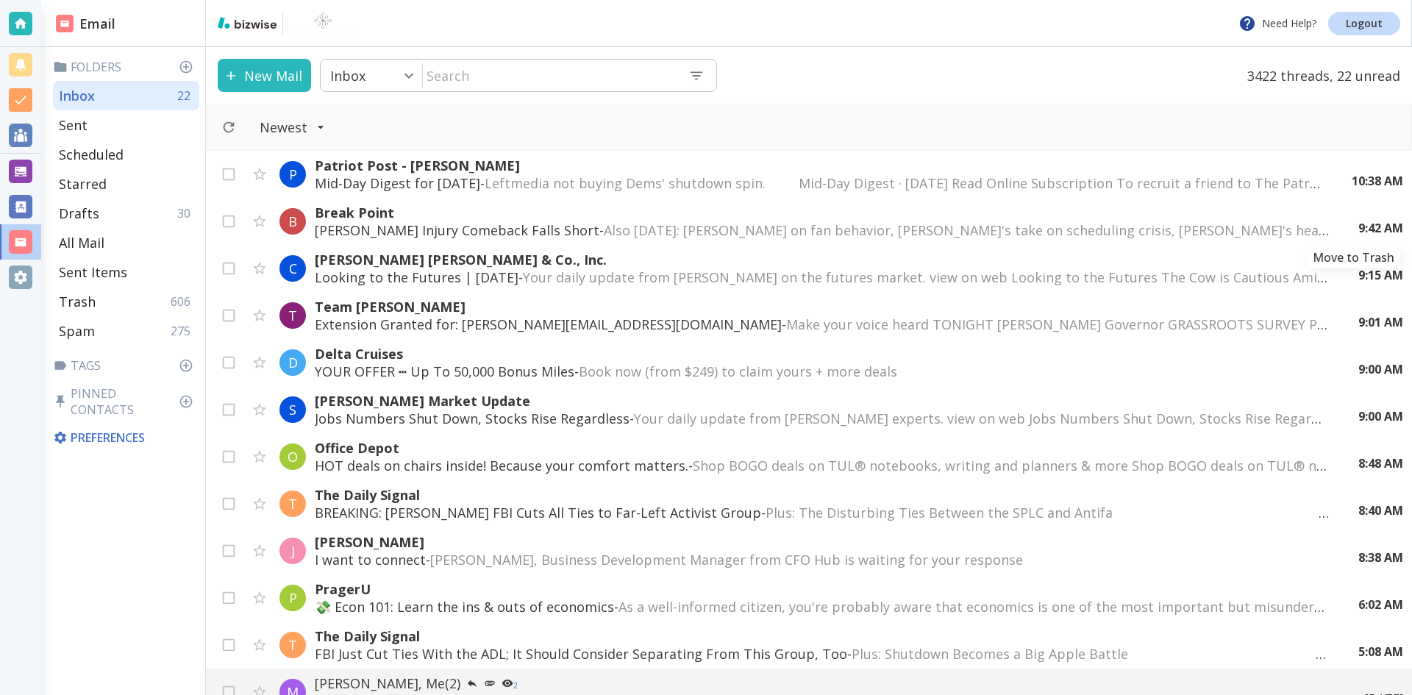
click at [1353, 220] on div "9:42 AM" at bounding box center [1375, 228] width 57 height 16
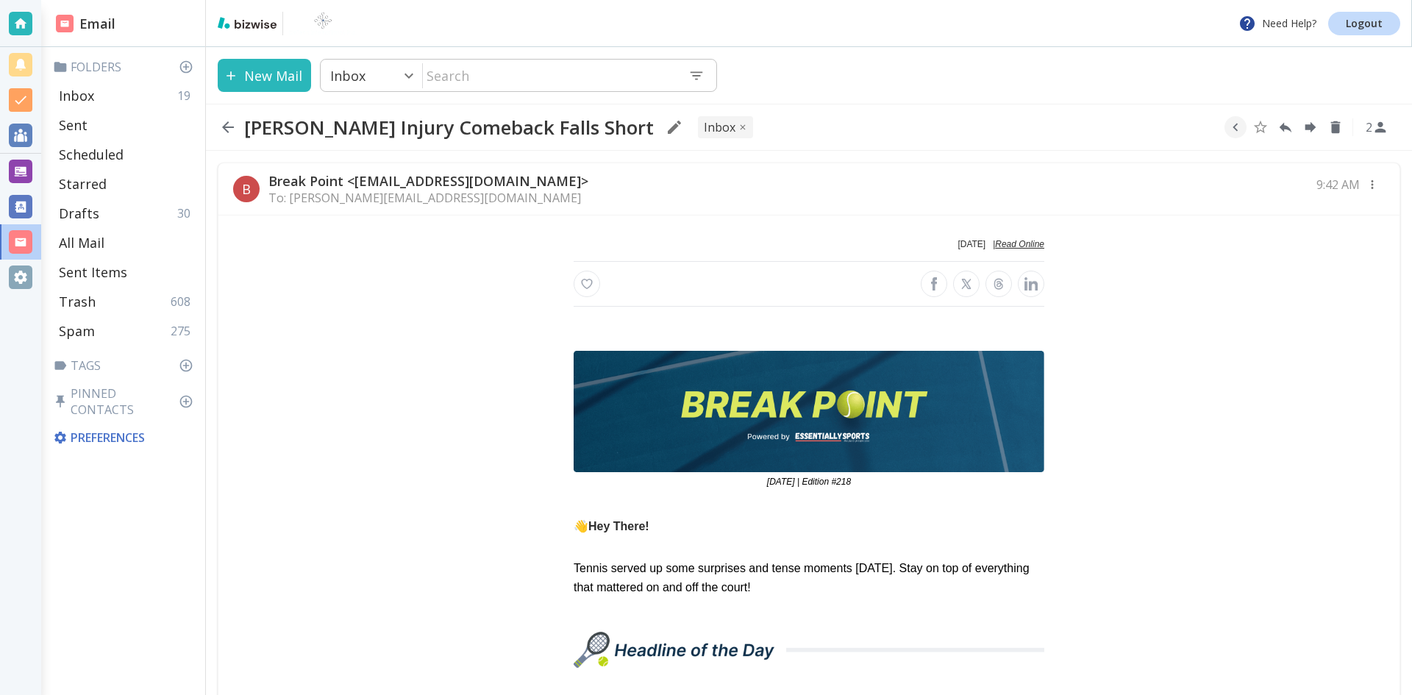
click at [227, 126] on icon "button" at bounding box center [228, 127] width 18 height 18
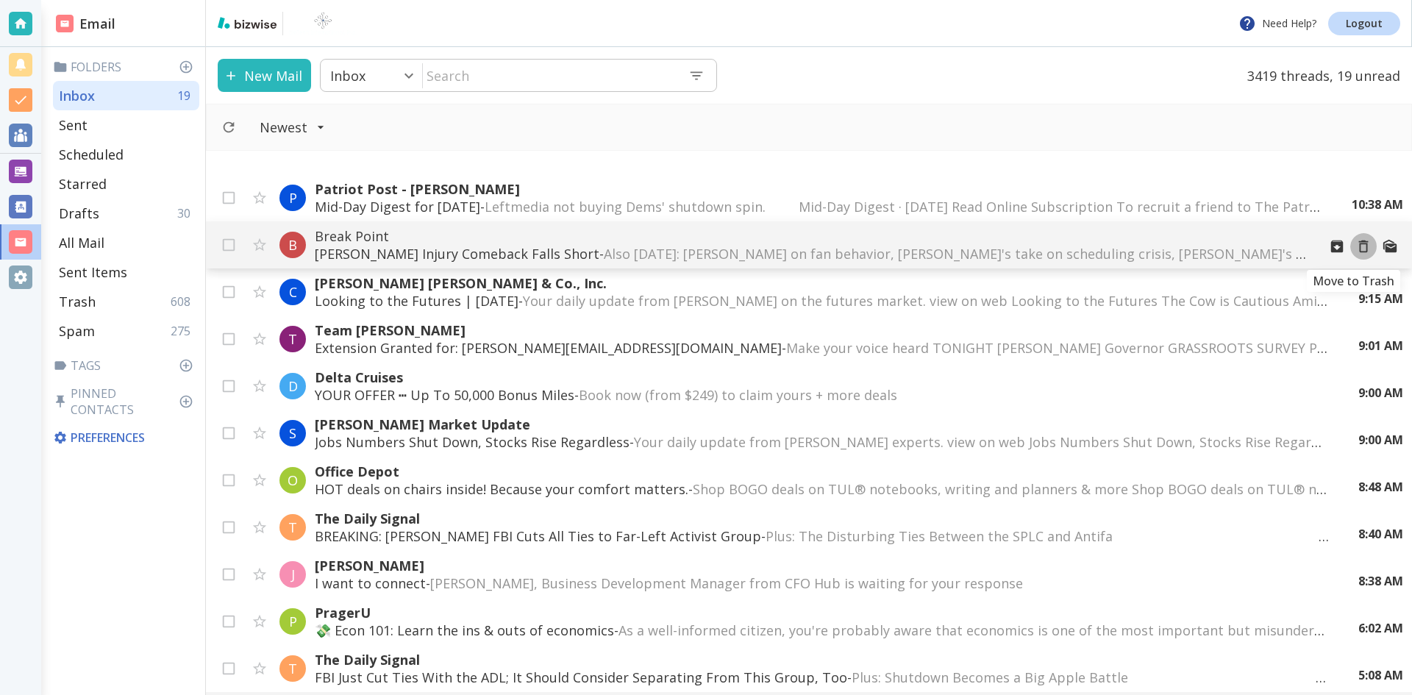
click at [1356, 246] on icon "Move to Trash" at bounding box center [1364, 246] width 16 height 16
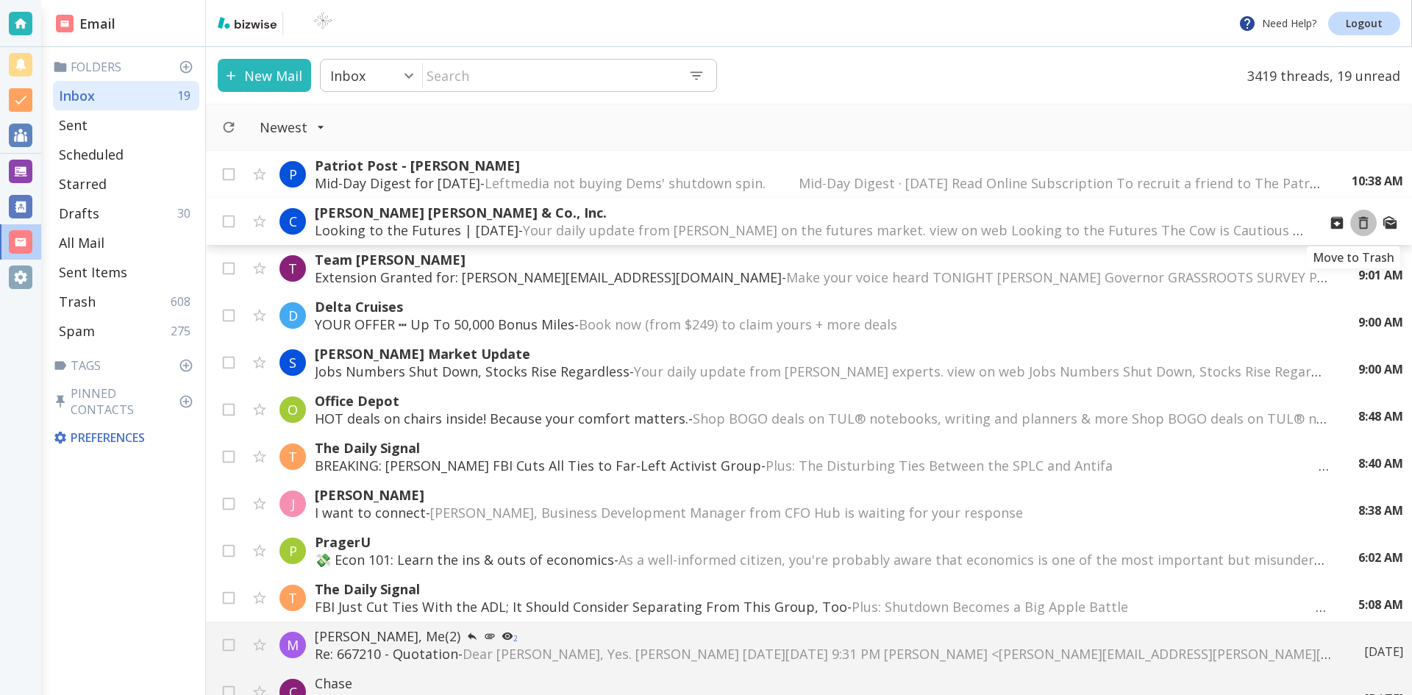
click at [1356, 222] on icon "Move to Trash" at bounding box center [1364, 223] width 16 height 16
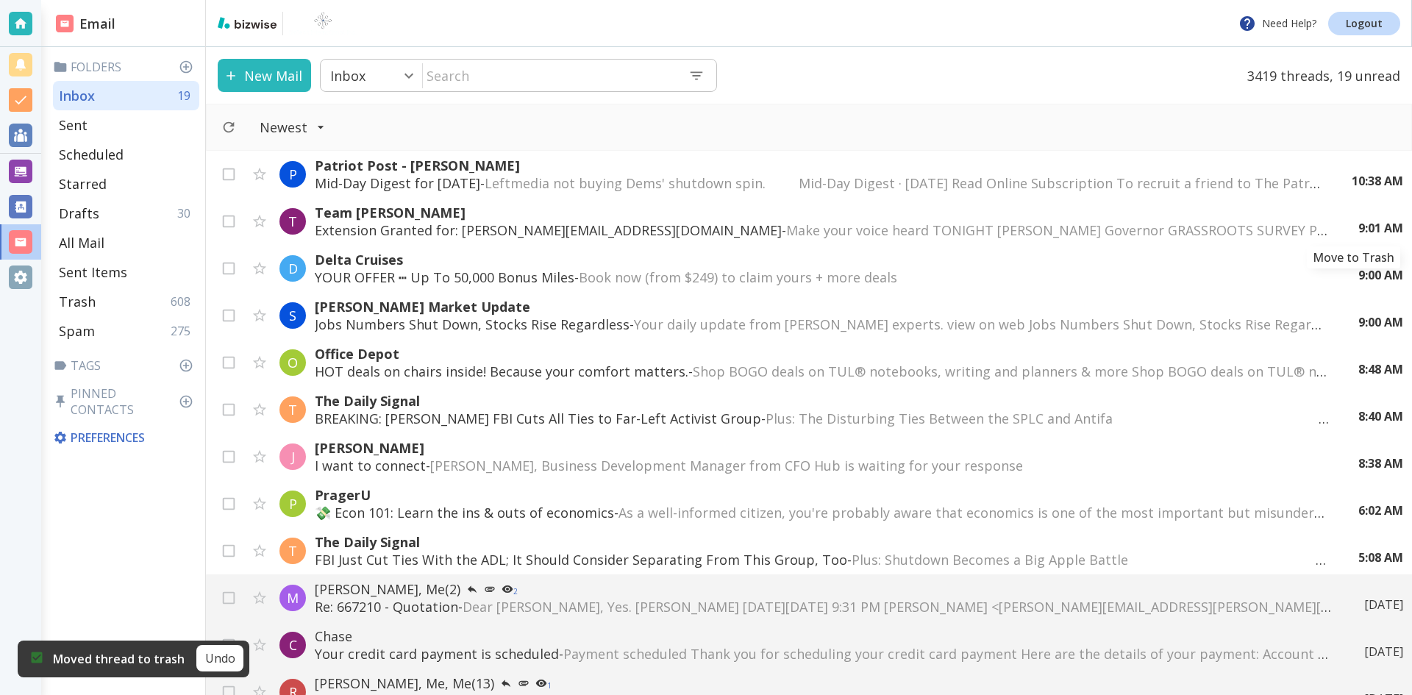
click at [0, 0] on icon "Move to Trash" at bounding box center [0, 0] width 0 height 0
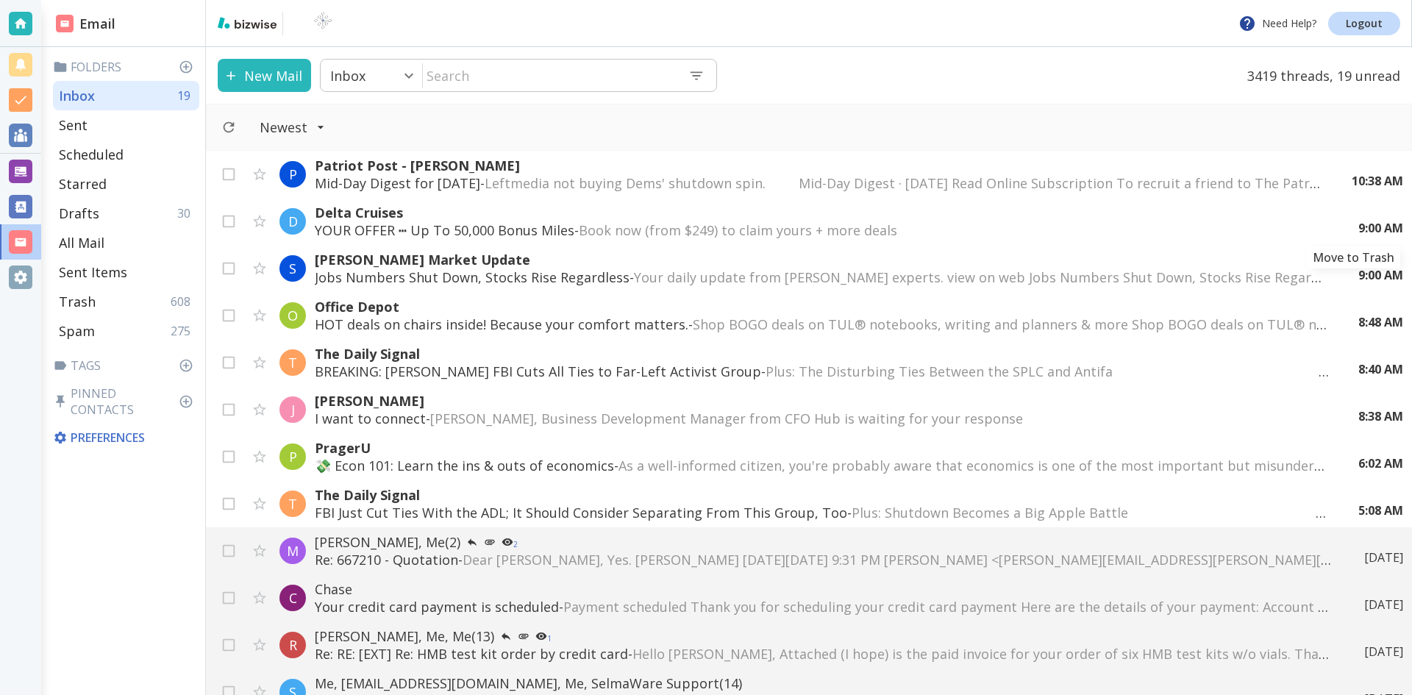
click at [1350, 222] on div "9:00 AM" at bounding box center [1375, 228] width 57 height 16
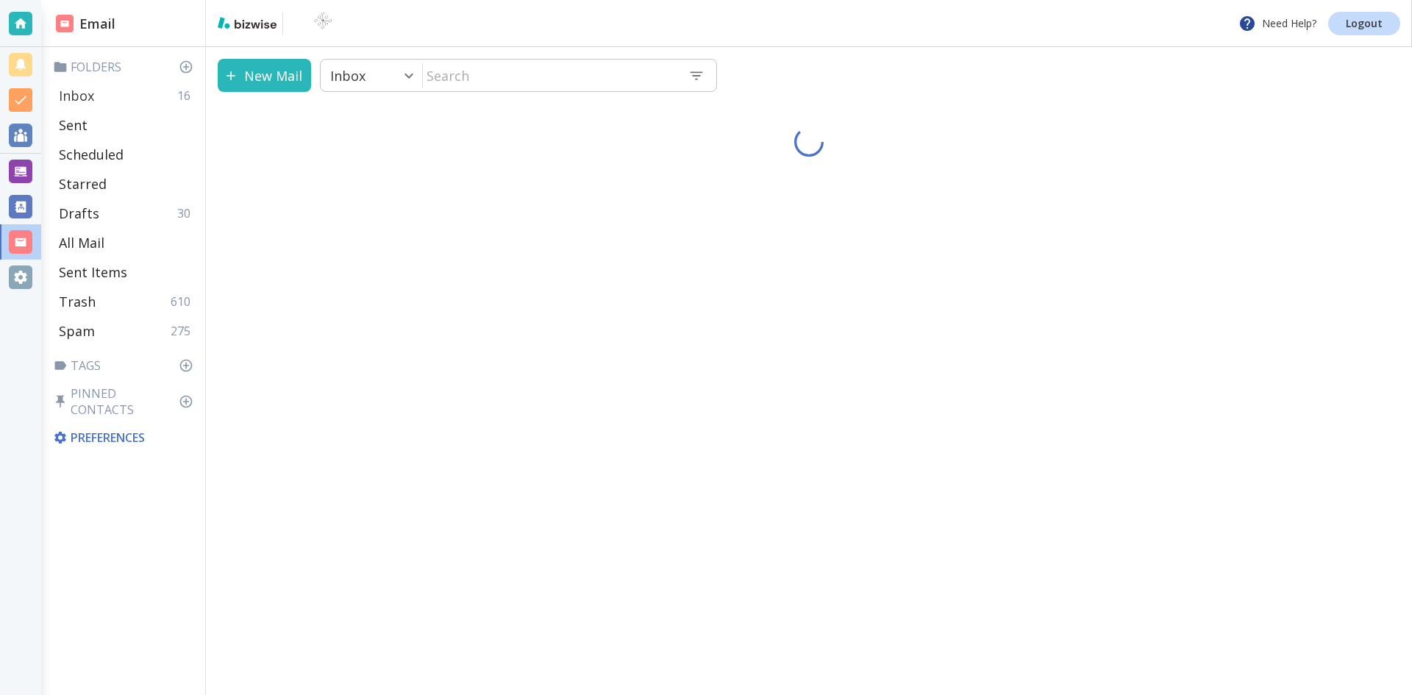
click at [85, 96] on p "Inbox" at bounding box center [76, 96] width 35 height 18
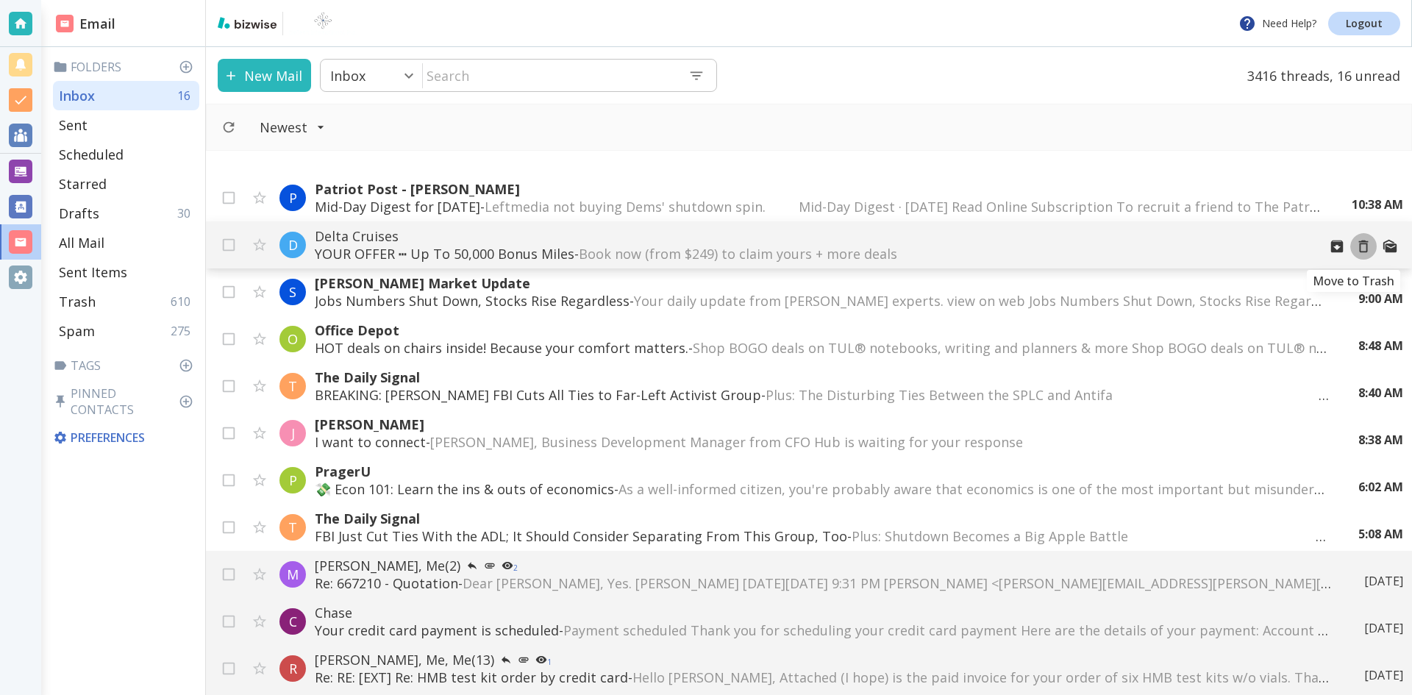
click at [1356, 245] on icon "Move to Trash" at bounding box center [1364, 246] width 16 height 16
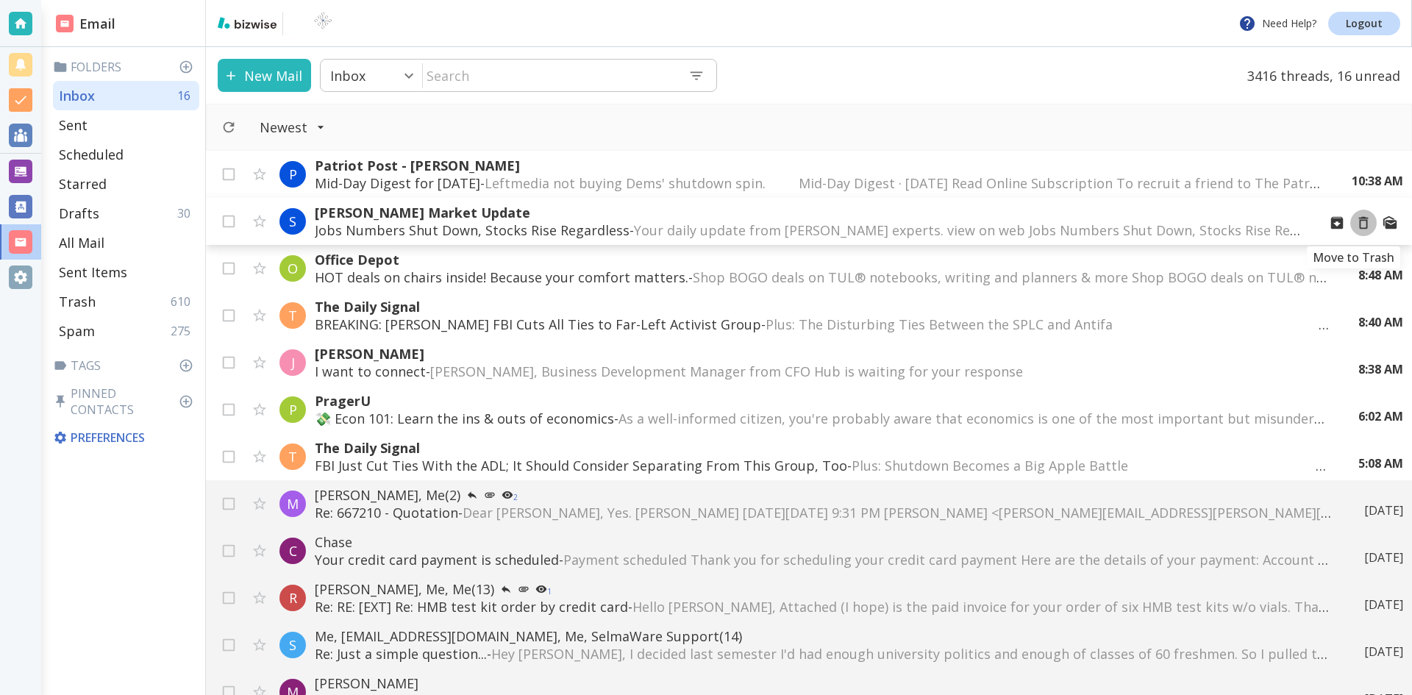
click at [1356, 222] on icon "Move to Trash" at bounding box center [1364, 223] width 16 height 16
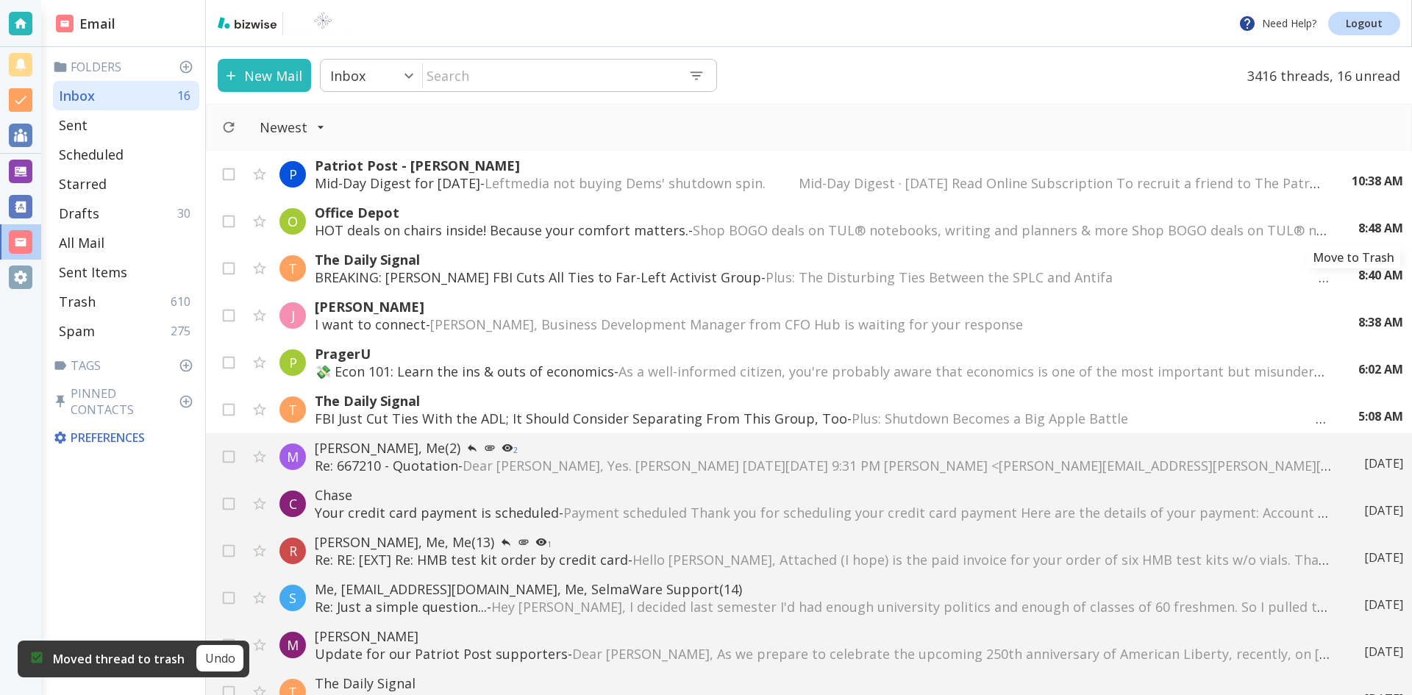
click at [0, 0] on icon "Move to Trash" at bounding box center [0, 0] width 0 height 0
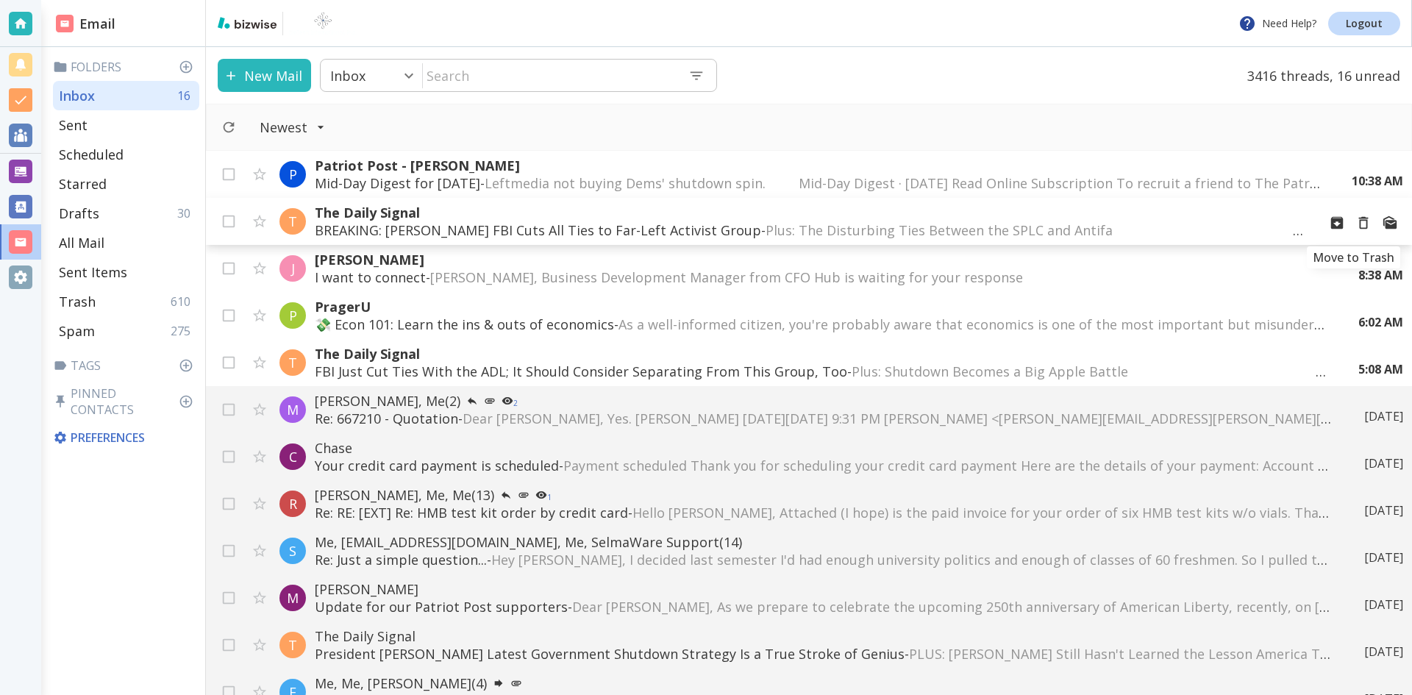
click at [1356, 223] on icon "Move to Trash" at bounding box center [1364, 223] width 16 height 16
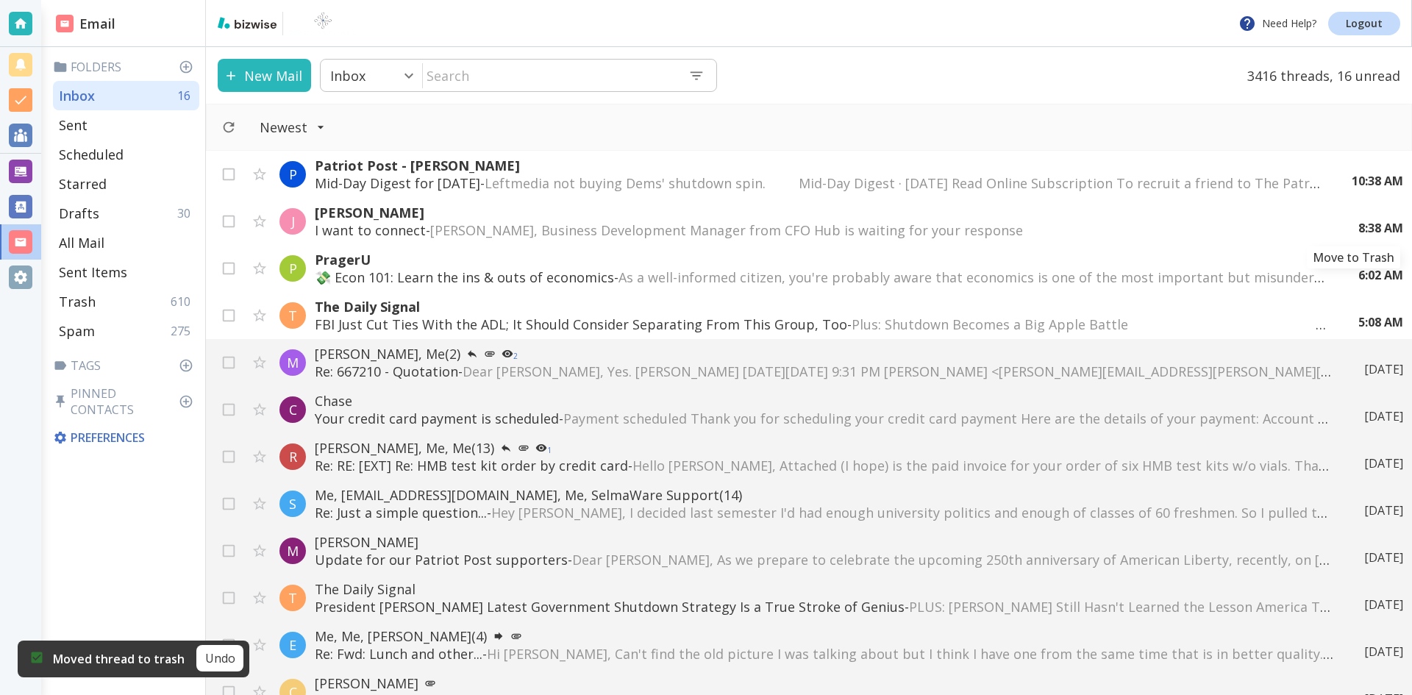
click at [0, 0] on icon "Move to Trash" at bounding box center [0, 0] width 0 height 0
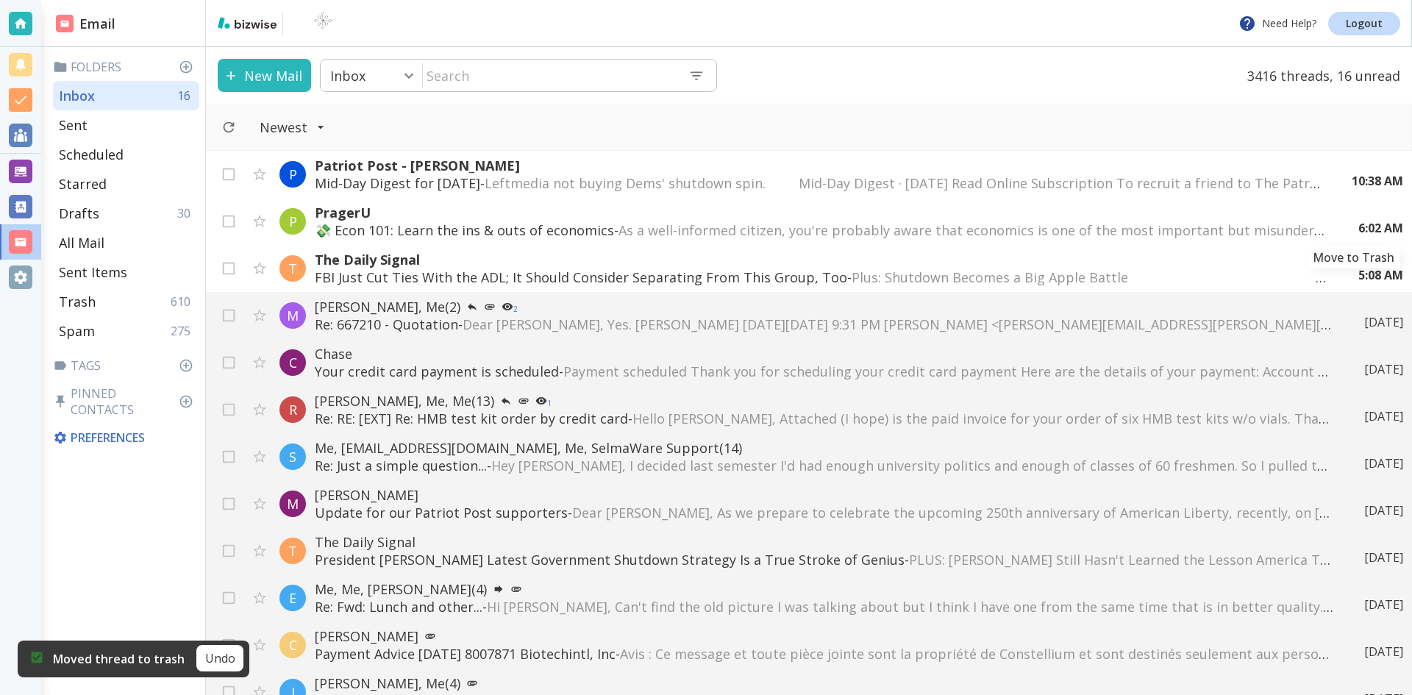
click at [0, 0] on icon "Move to Trash" at bounding box center [0, 0] width 0 height 0
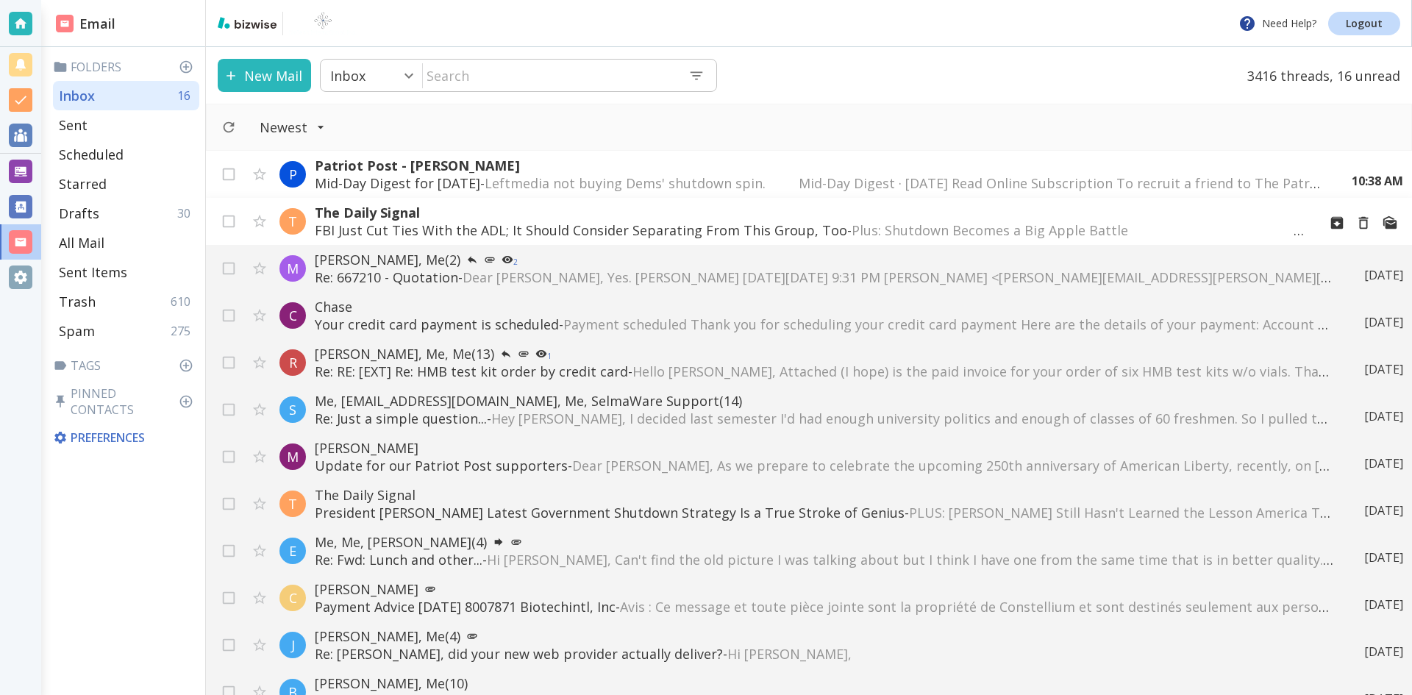
click at [748, 227] on p "FBI Just Cut Ties With the ADL; It Should Consider Separating From This Group, …" at bounding box center [810, 230] width 991 height 18
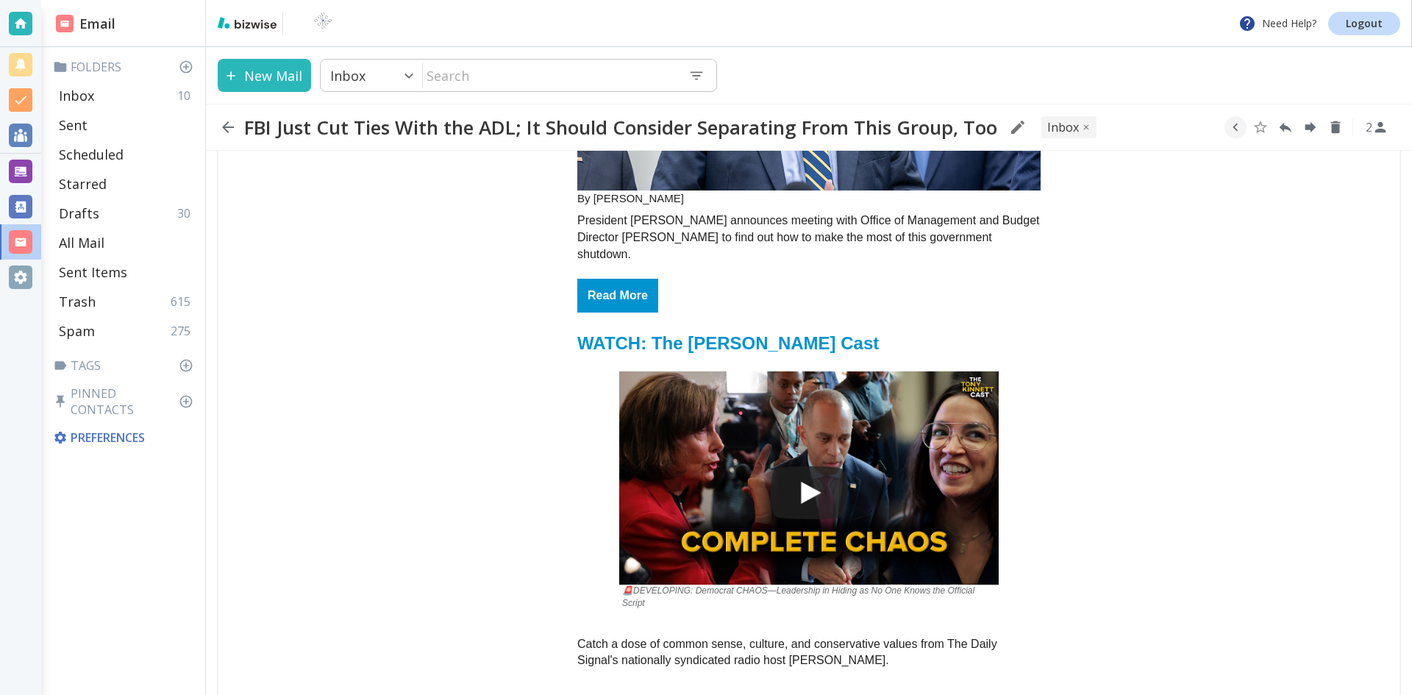
scroll to position [4119, 0]
click at [230, 124] on icon "button" at bounding box center [228, 127] width 18 height 18
